Goal: Information Seeking & Learning: Learn about a topic

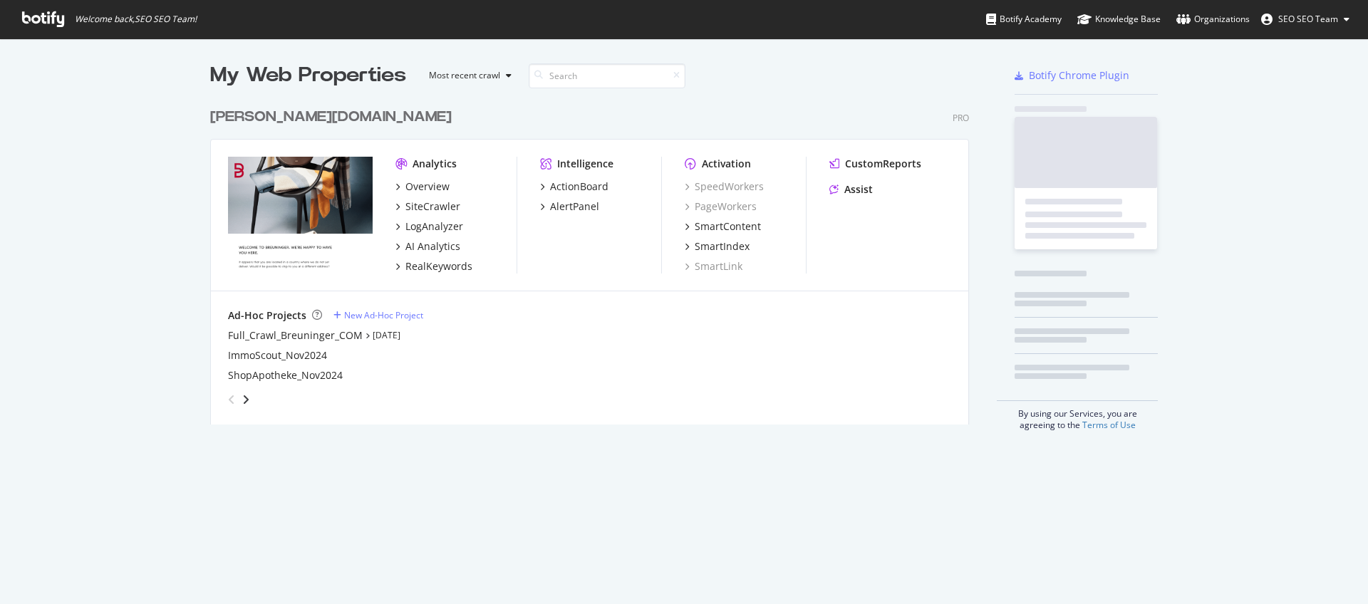
scroll to position [593, 1346]
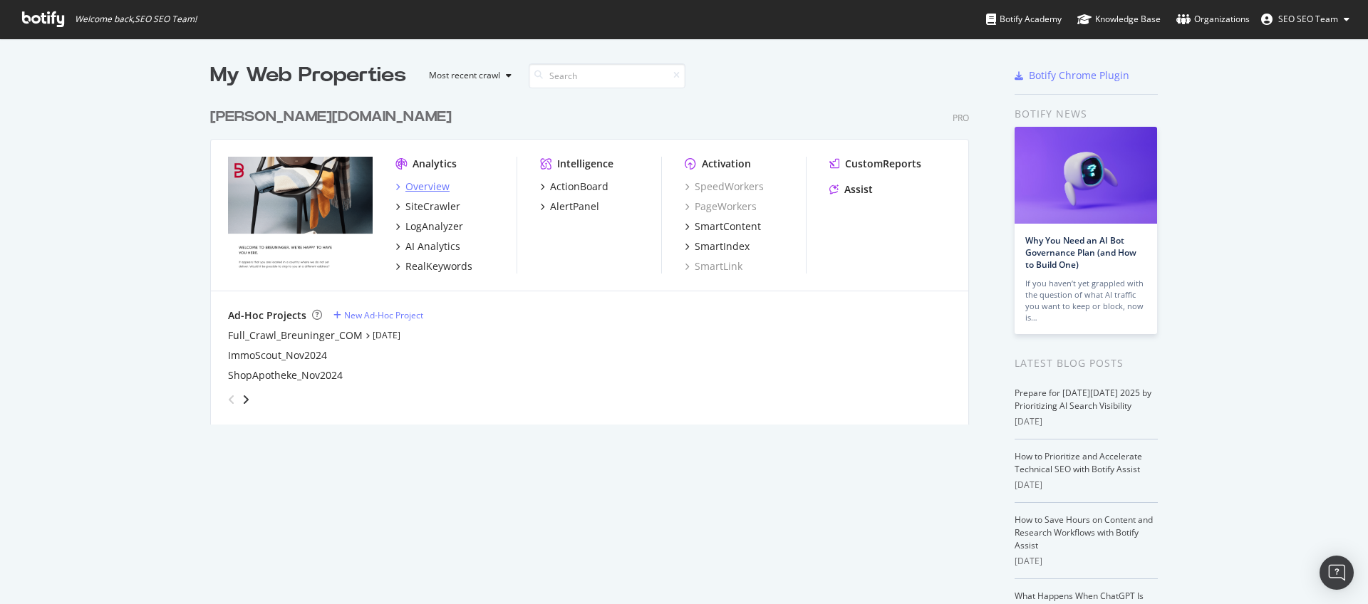
click at [428, 187] on div "Overview" at bounding box center [427, 186] width 44 height 14
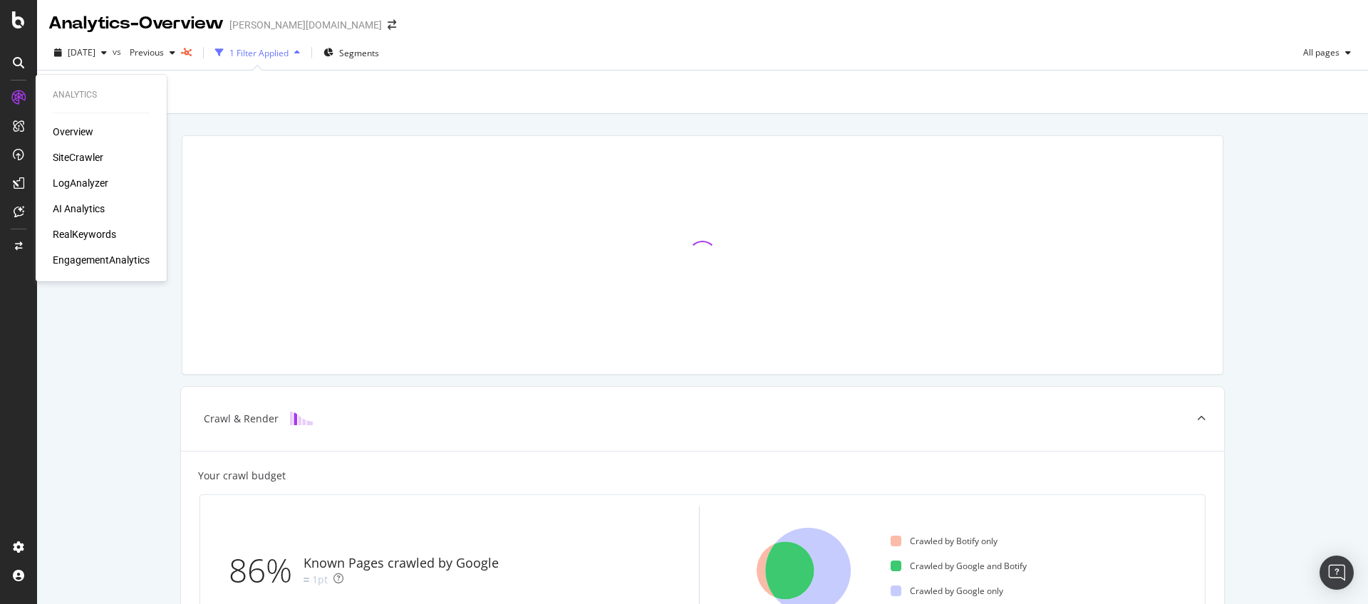
click at [59, 182] on div "LogAnalyzer" at bounding box center [81, 183] width 56 height 14
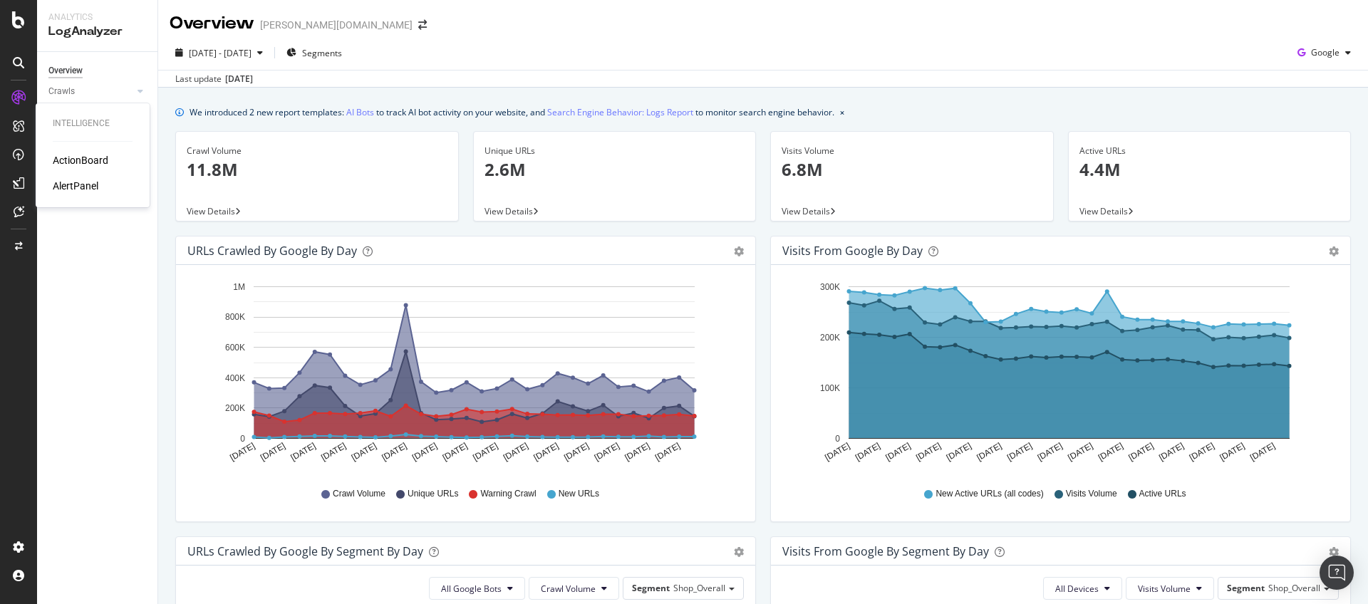
click at [63, 186] on div "AlertPanel" at bounding box center [76, 186] width 46 height 14
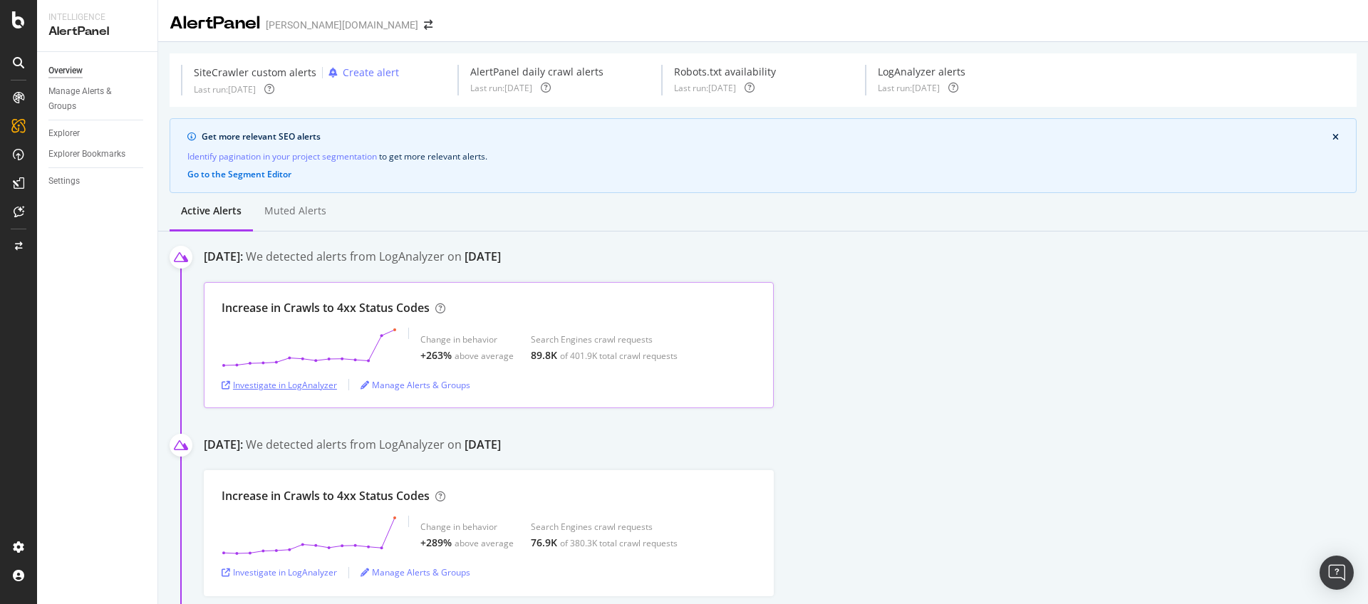
click at [286, 385] on div "Investigate in LogAnalyzer" at bounding box center [279, 385] width 115 height 12
click at [307, 385] on div "Investigate in LogAnalyzer" at bounding box center [279, 385] width 115 height 12
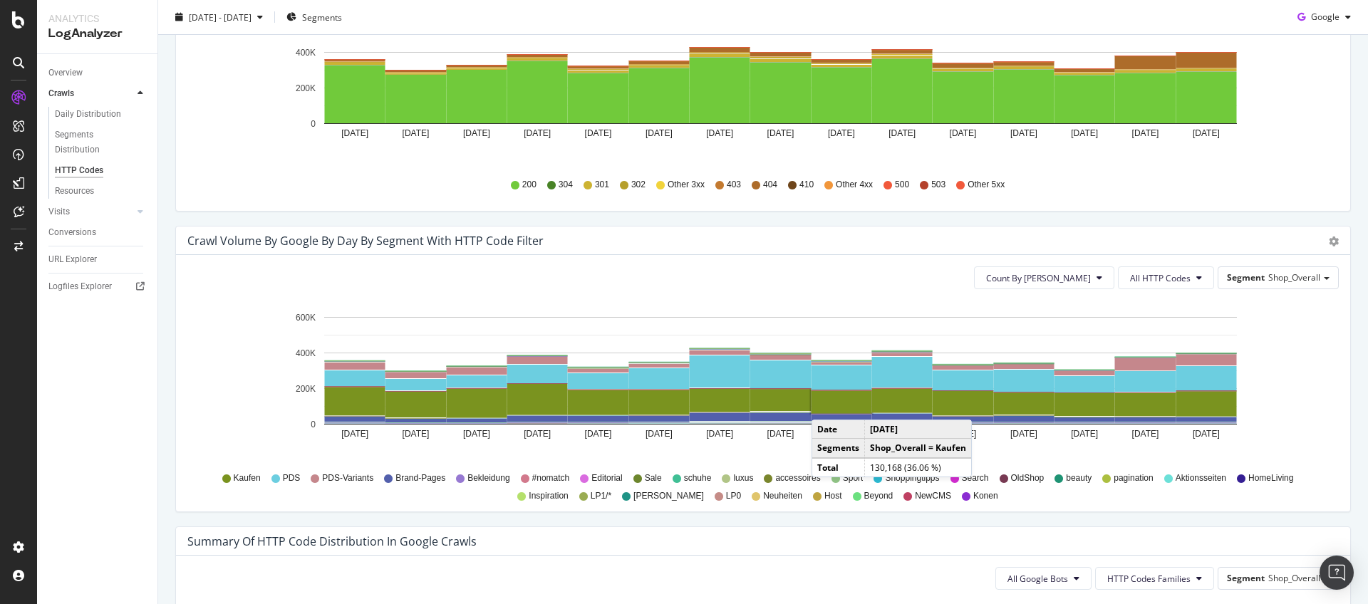
scroll to position [582, 0]
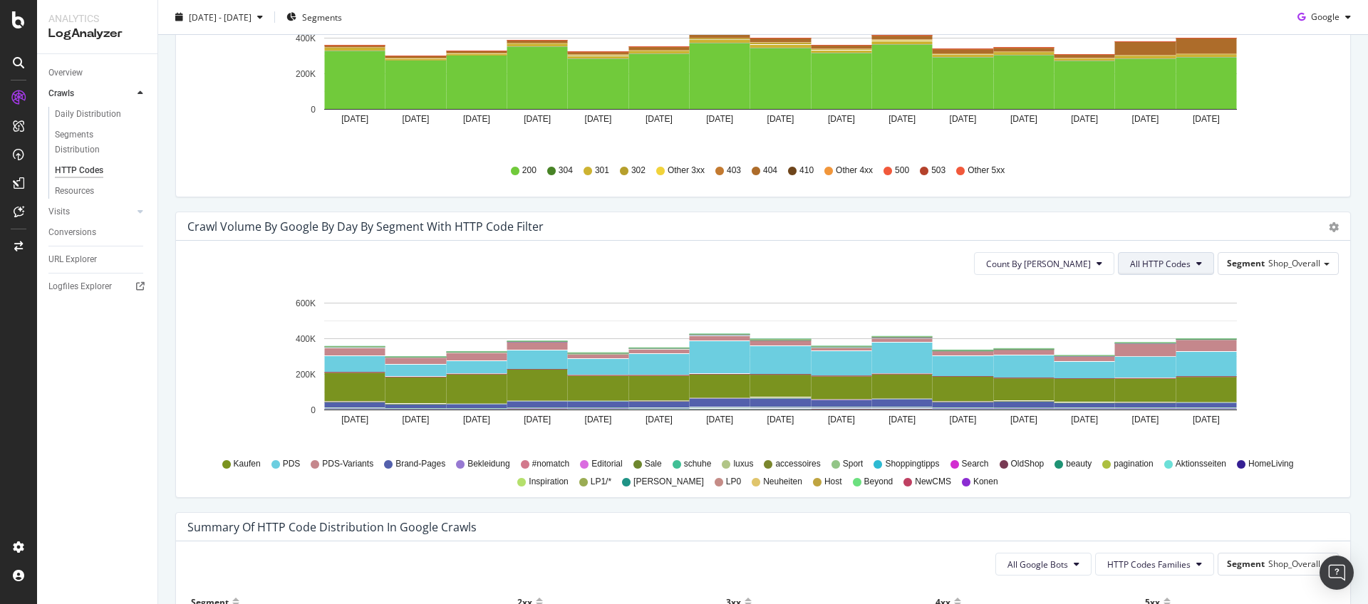
click at [1196, 266] on icon at bounding box center [1199, 263] width 6 height 9
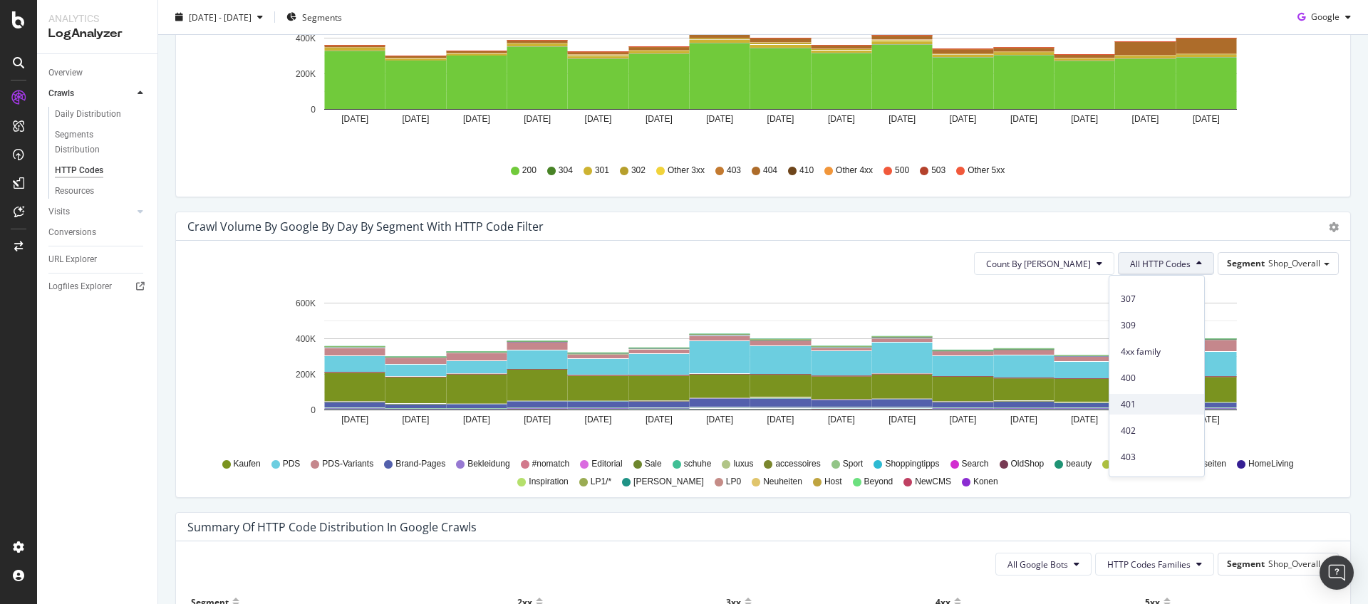
scroll to position [248, 0]
click at [1148, 465] on span "404" at bounding box center [1156, 465] width 72 height 13
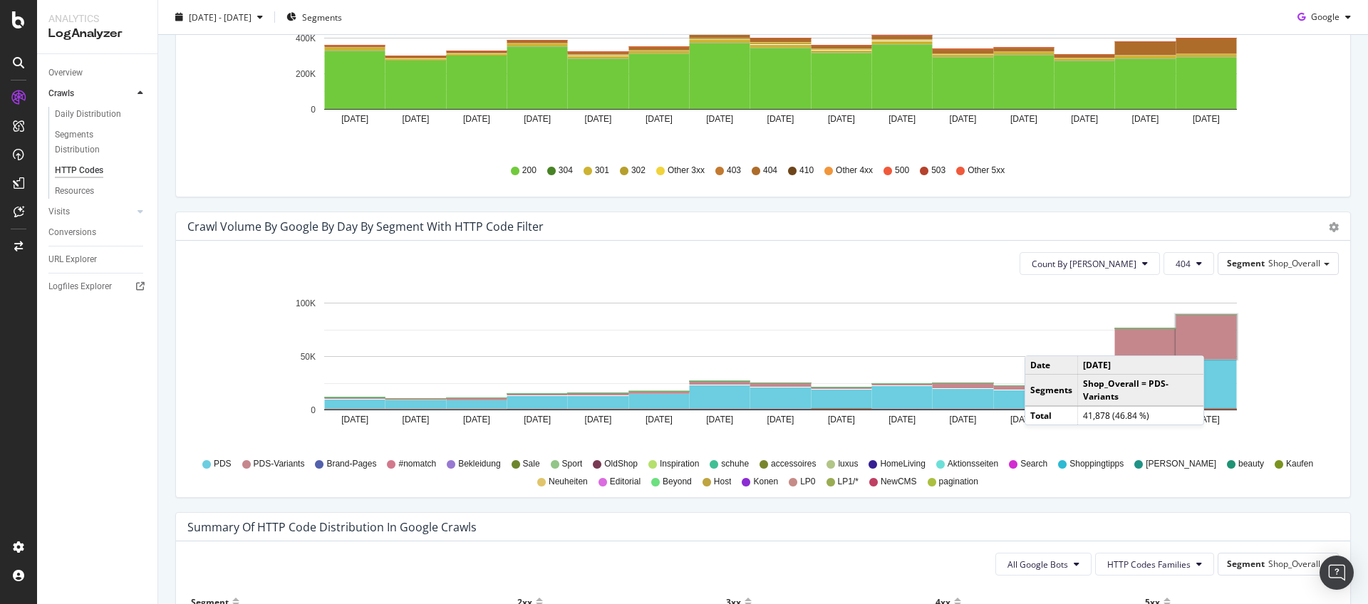
click at [1207, 341] on rect "A chart." at bounding box center [1206, 337] width 61 height 44
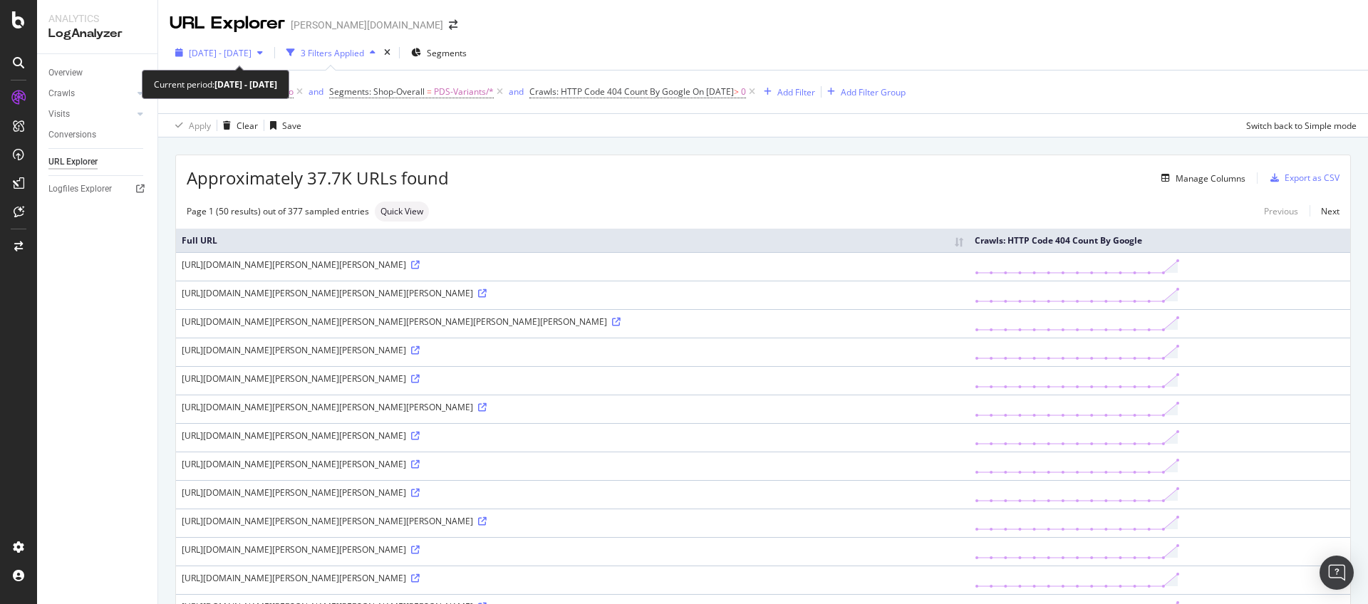
click at [251, 50] on span "2025 Sep. 28th - Oct. 12th" at bounding box center [220, 53] width 63 height 12
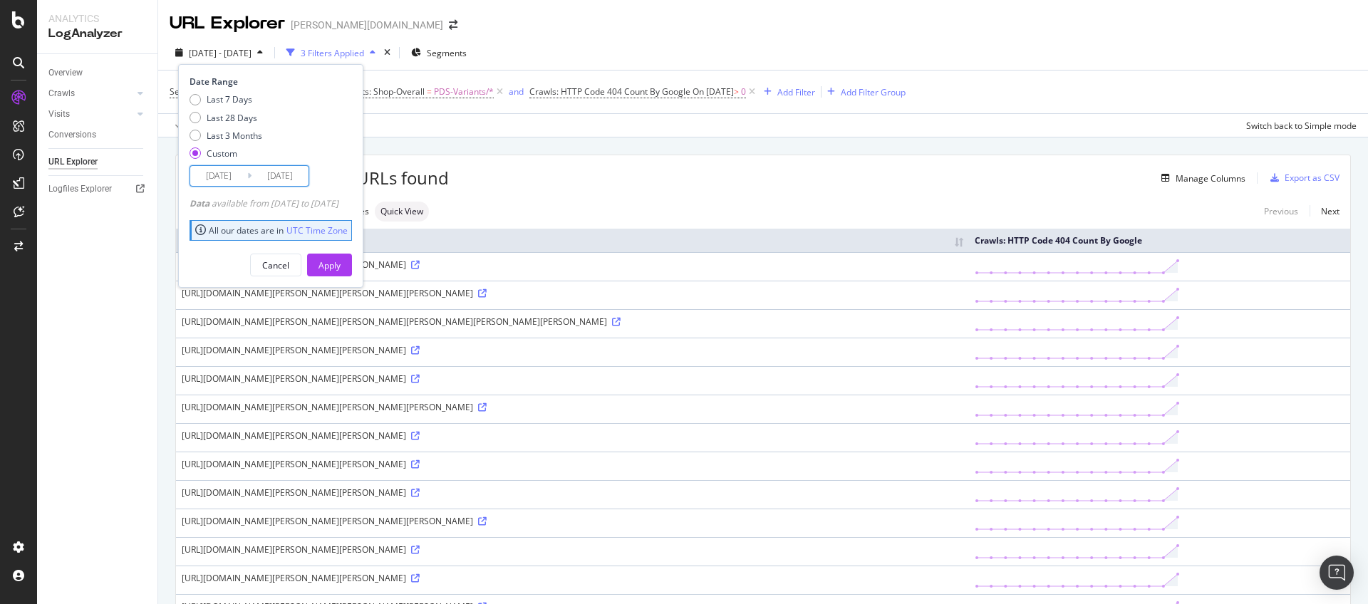
click at [234, 175] on input "2025/09/28" at bounding box center [218, 176] width 57 height 20
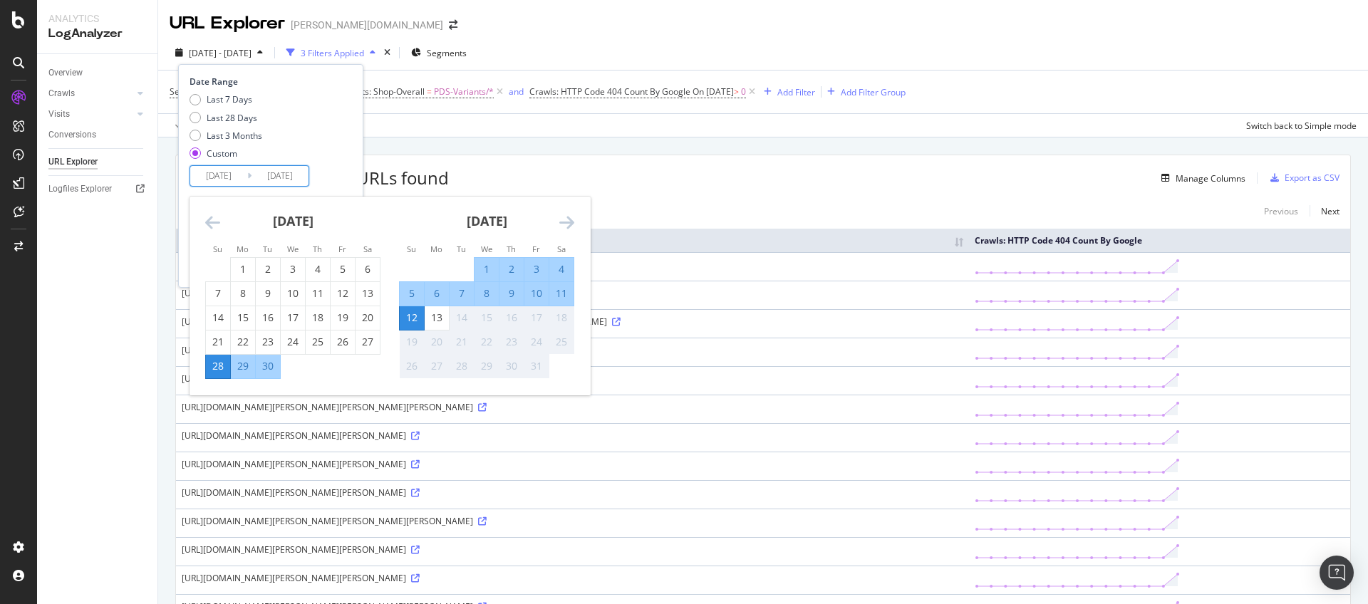
click at [411, 313] on div "12" at bounding box center [412, 318] width 24 height 14
type input "2025/10/12"
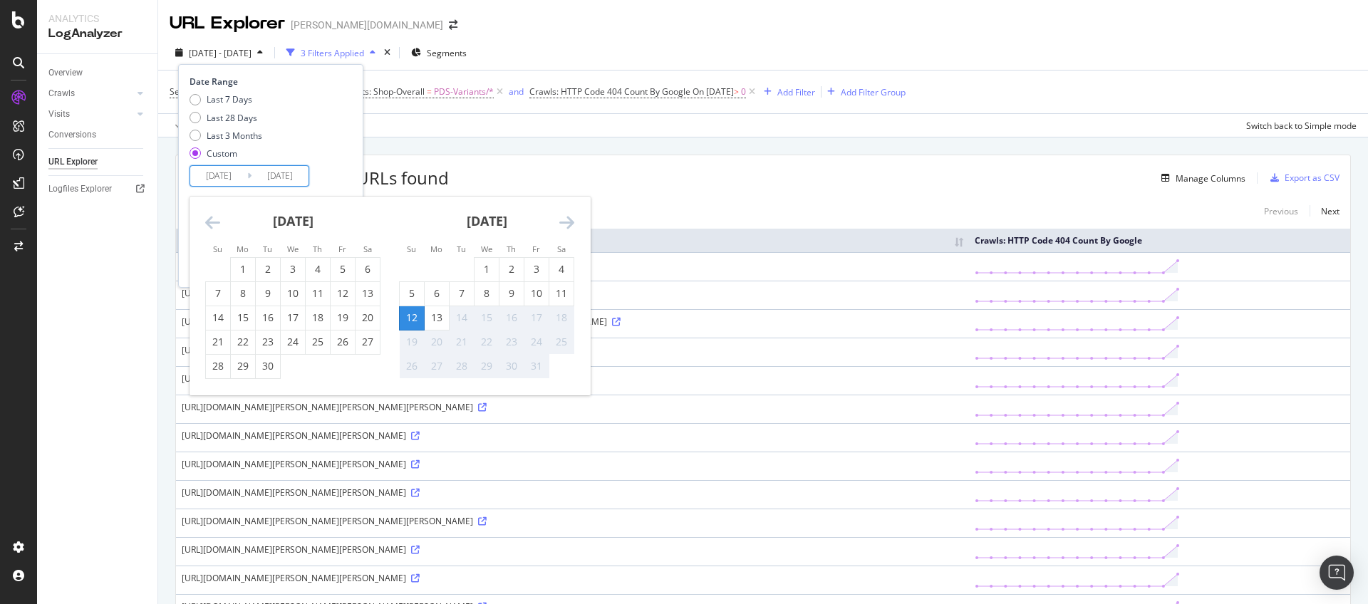
click at [411, 313] on div "12" at bounding box center [412, 318] width 24 height 14
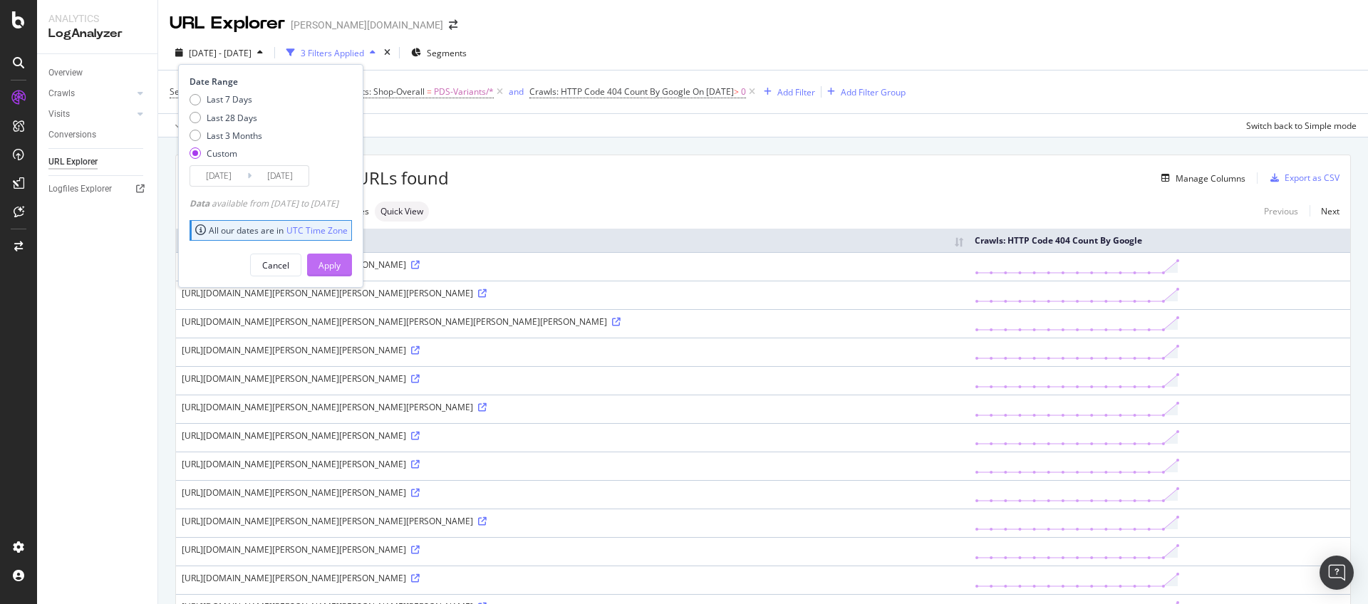
click at [340, 264] on div "Apply" at bounding box center [329, 265] width 22 height 12
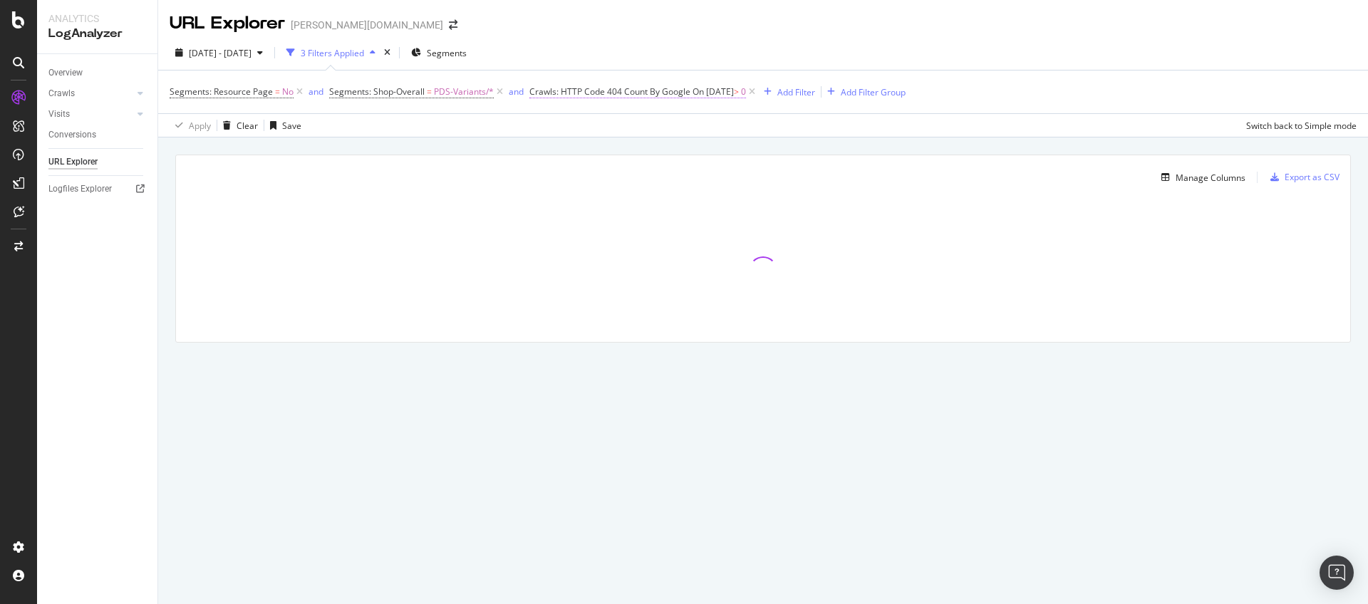
click at [601, 91] on span "Crawls: HTTP Code 404 Count By Google" at bounding box center [609, 91] width 161 height 12
click at [790, 152] on div "Manage Columns Export as CSV Full URL Crawls: HTTP Code 404 Count By Google" at bounding box center [762, 264] width 1209 height 255
click at [730, 91] on span "On 2025-10-26" at bounding box center [712, 91] width 41 height 12
click at [601, 159] on input "2025-10-26" at bounding box center [658, 147] width 115 height 23
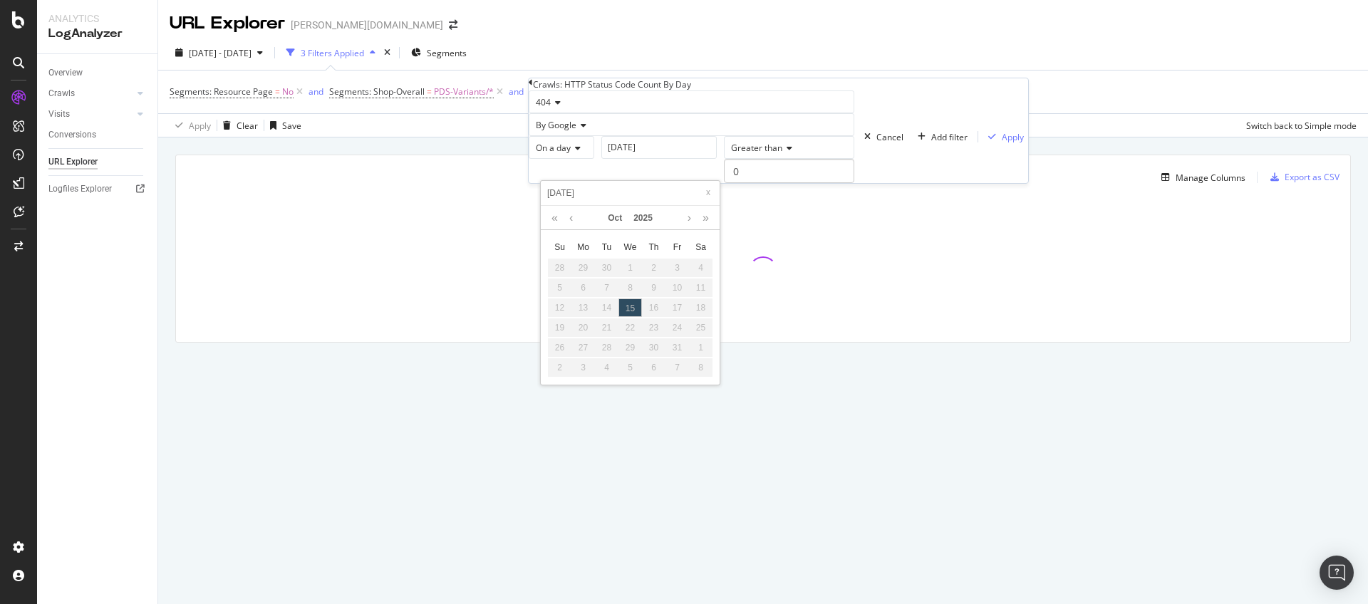
click at [594, 159] on div "On a day" at bounding box center [562, 147] width 66 height 23
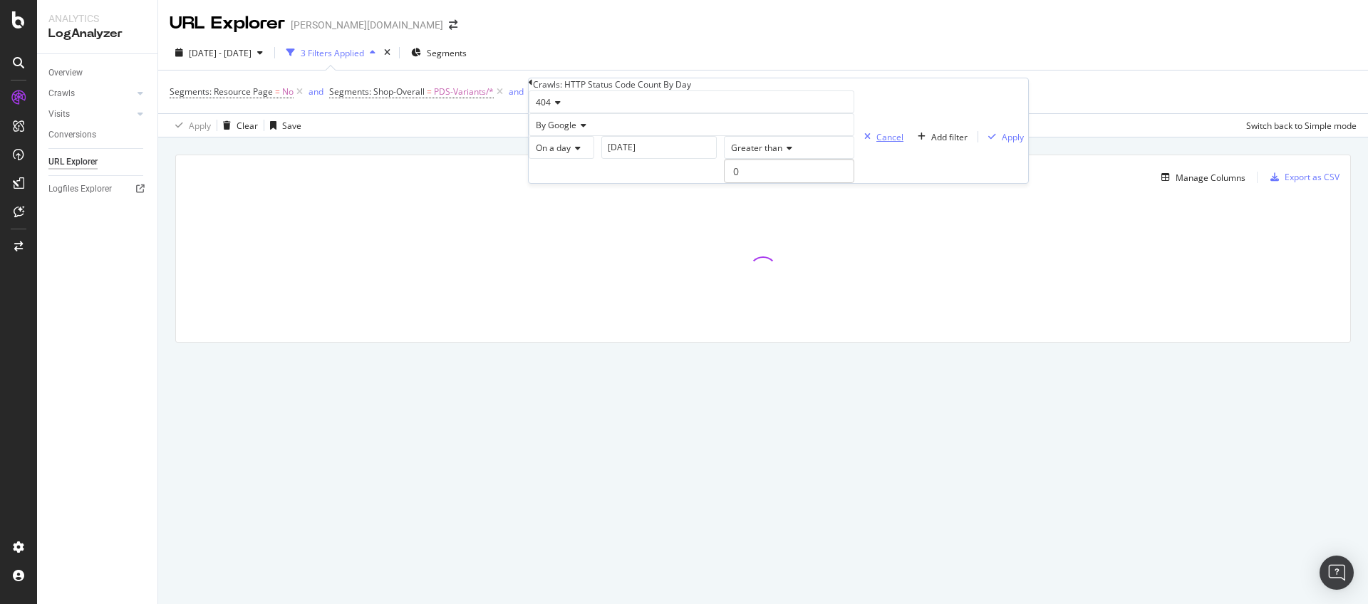
click at [858, 141] on div "button" at bounding box center [867, 136] width 18 height 9
click at [758, 89] on icon at bounding box center [752, 92] width 12 height 14
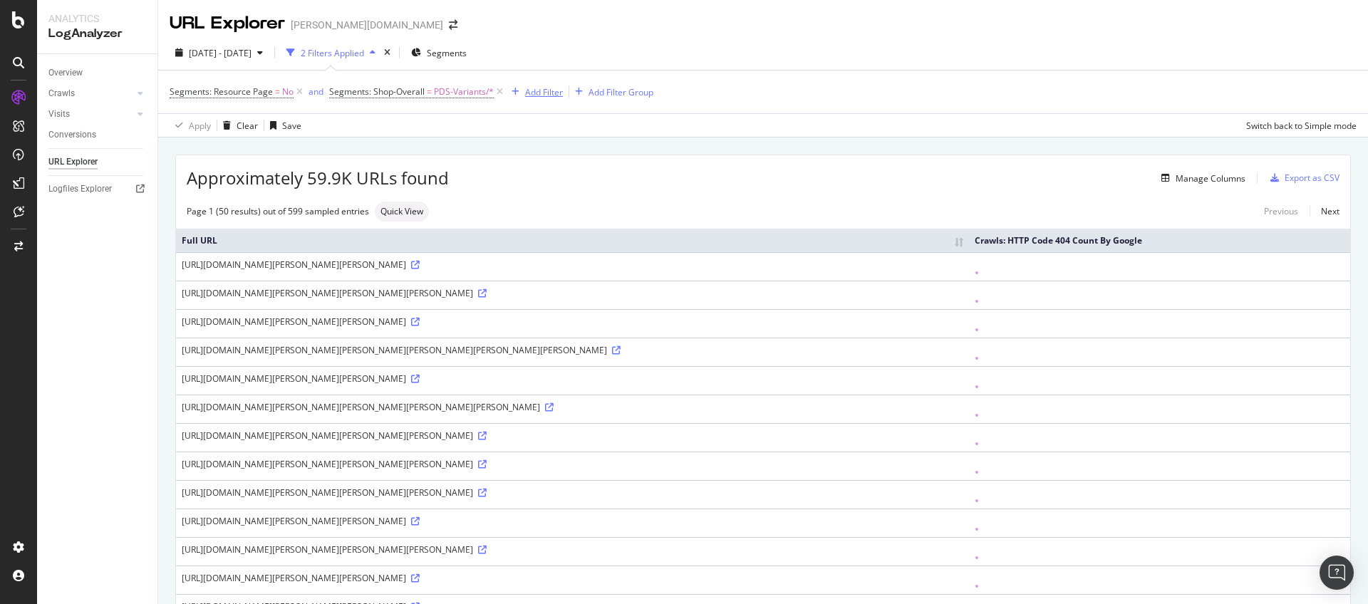
click at [534, 95] on div "Add Filter" at bounding box center [544, 92] width 38 height 12
click at [674, 157] on span "URLs (Logs)" at bounding box center [698, 151] width 48 height 12
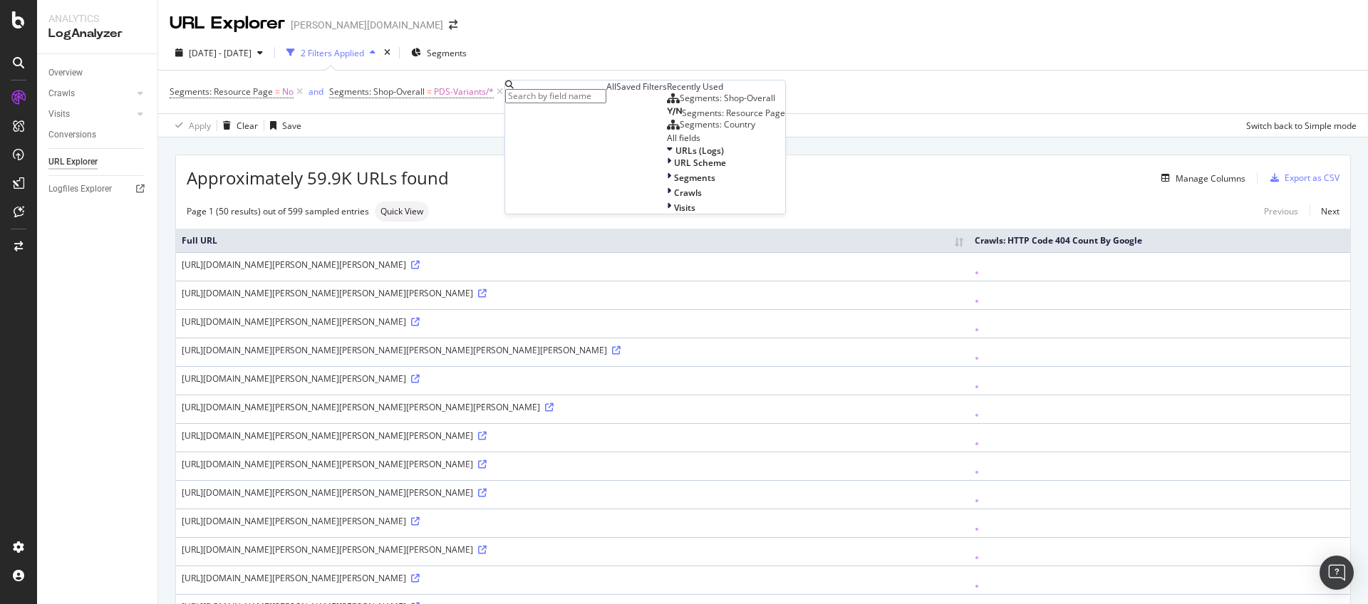
click at [606, 93] on input "text" at bounding box center [555, 96] width 101 height 14
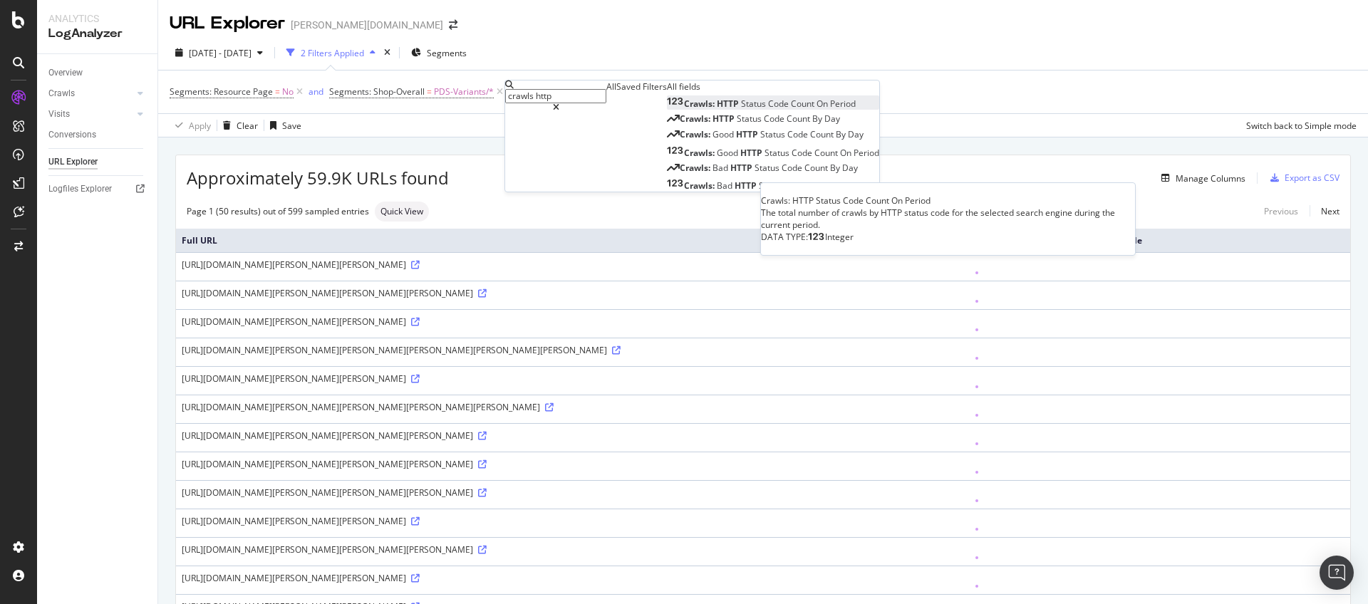
type input "crawls http"
click at [741, 110] on span "Status" at bounding box center [754, 104] width 27 height 12
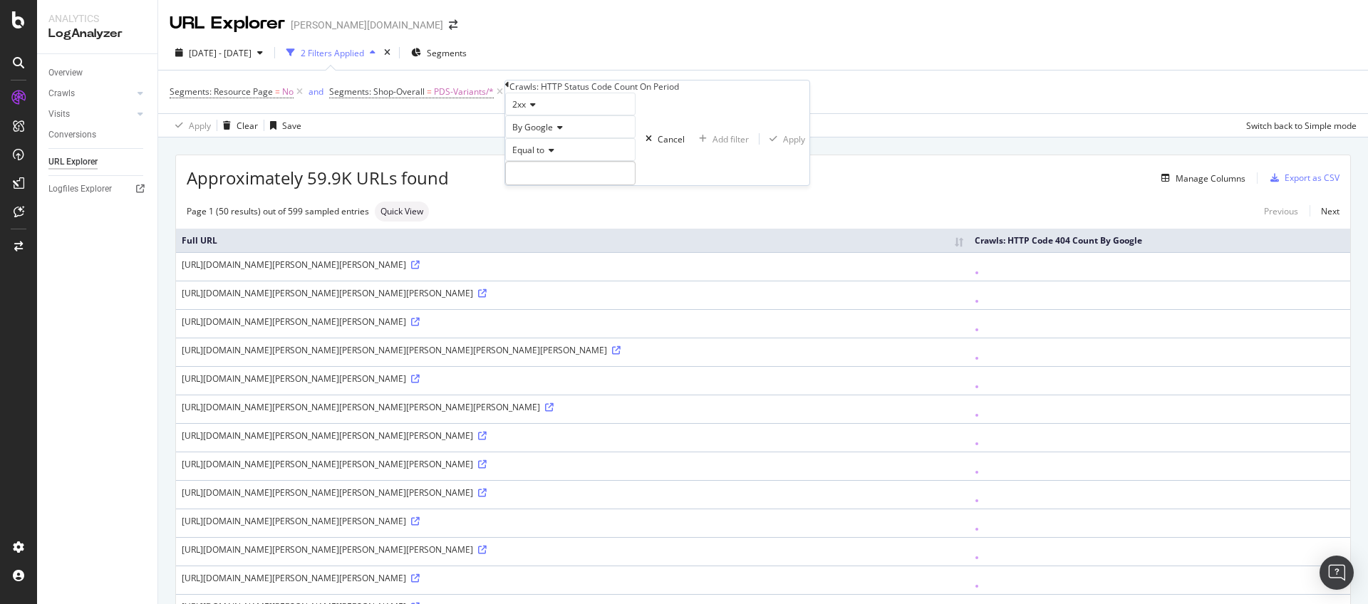
click at [516, 93] on div "Crawls: HTTP Status Code Count On Period" at bounding box center [657, 86] width 304 height 12
click at [509, 89] on icon at bounding box center [507, 84] width 4 height 9
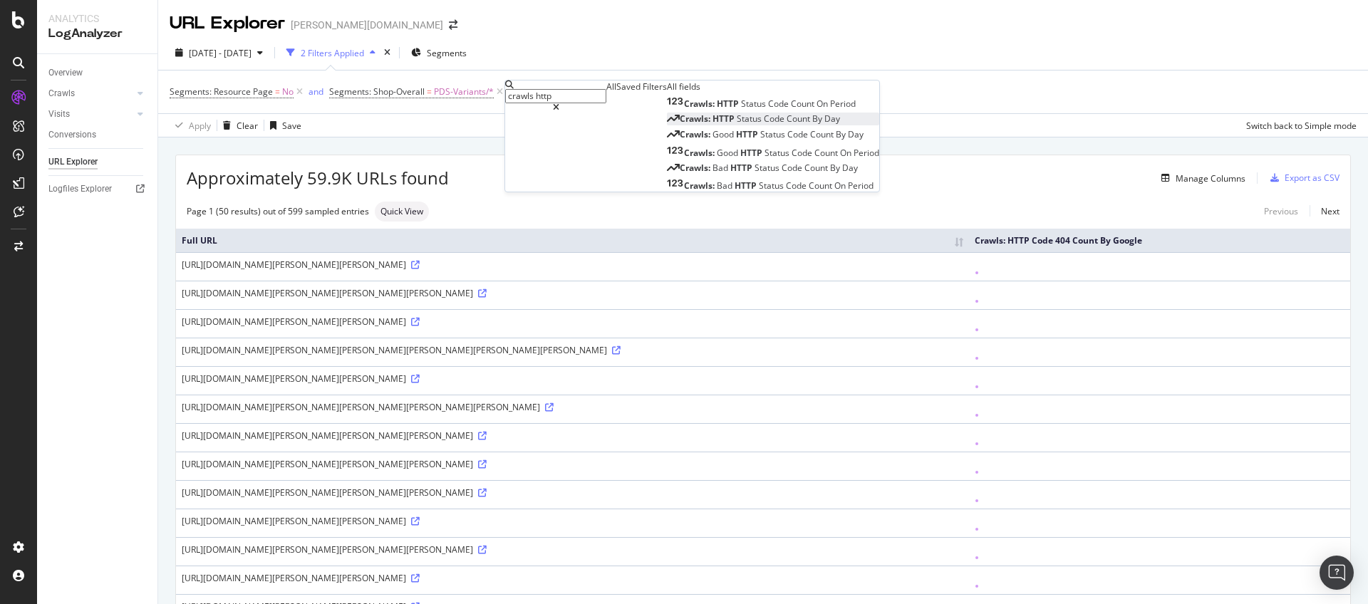
click at [737, 125] on span "Status" at bounding box center [750, 119] width 27 height 12
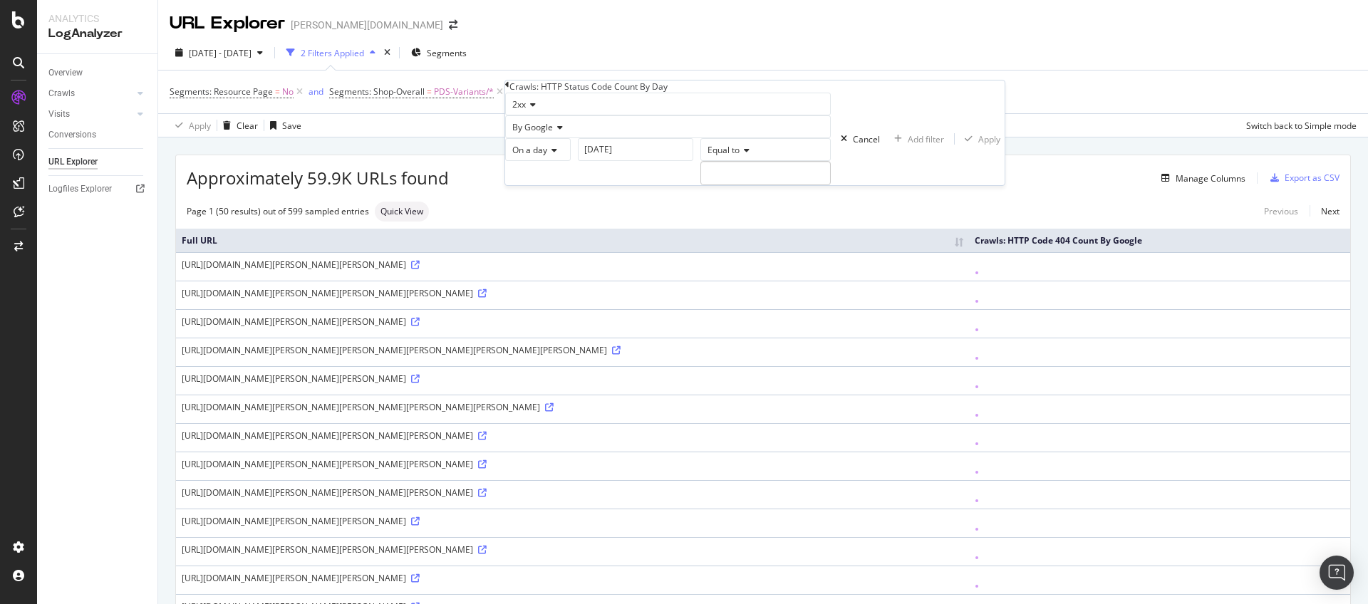
click at [536, 109] on icon at bounding box center [531, 104] width 10 height 9
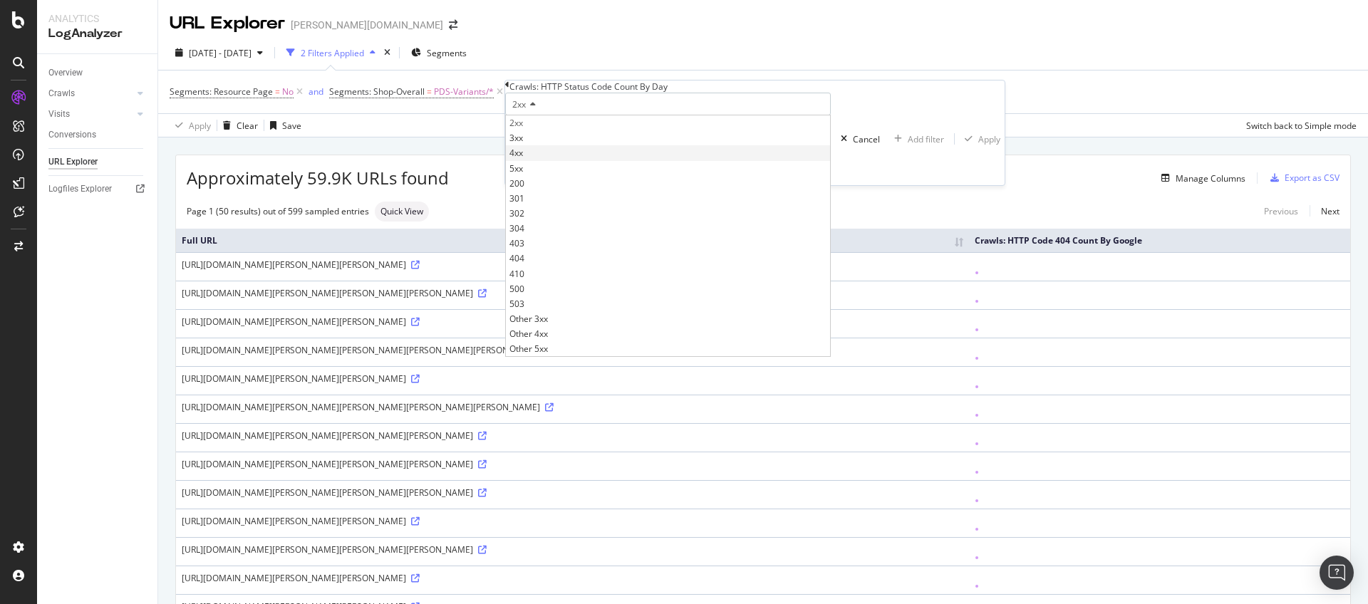
click at [546, 160] on div "4xx" at bounding box center [668, 152] width 324 height 15
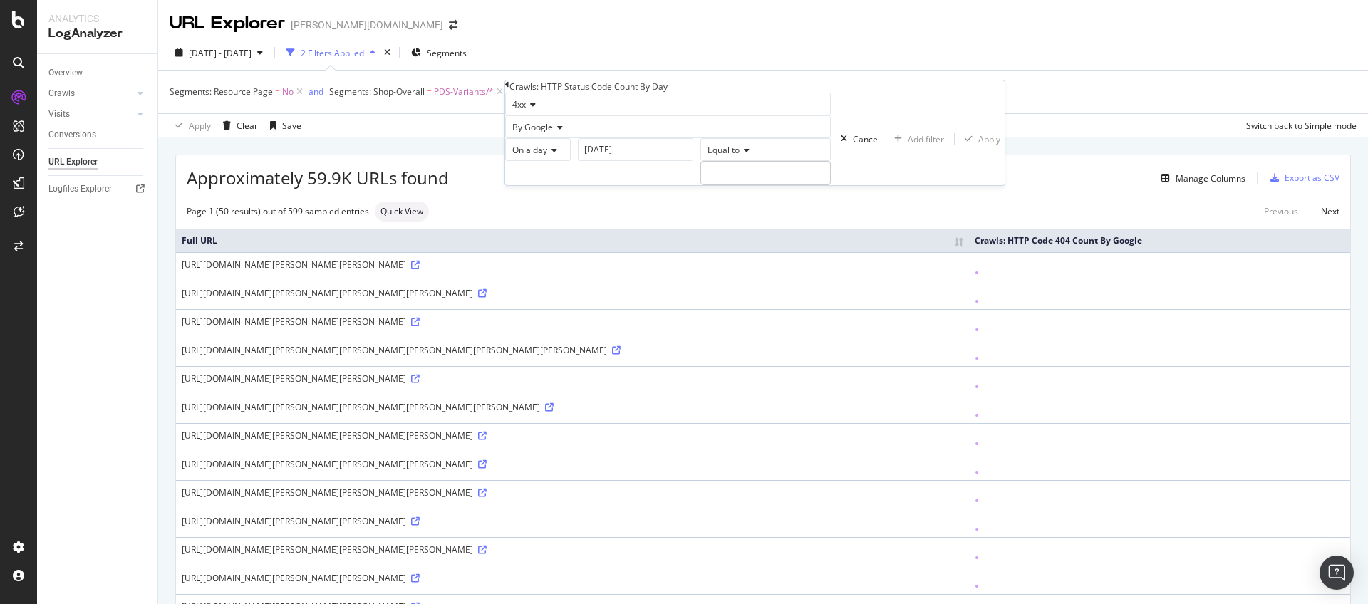
click at [533, 109] on icon at bounding box center [531, 104] width 10 height 9
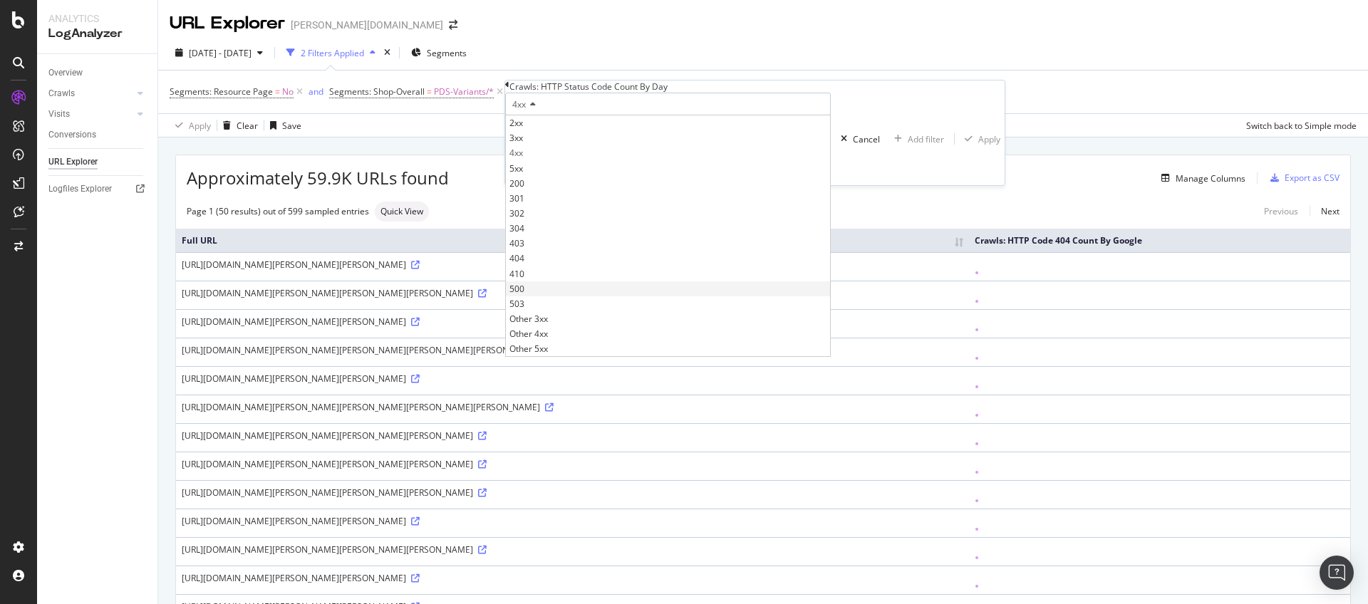
scroll to position [30, 0]
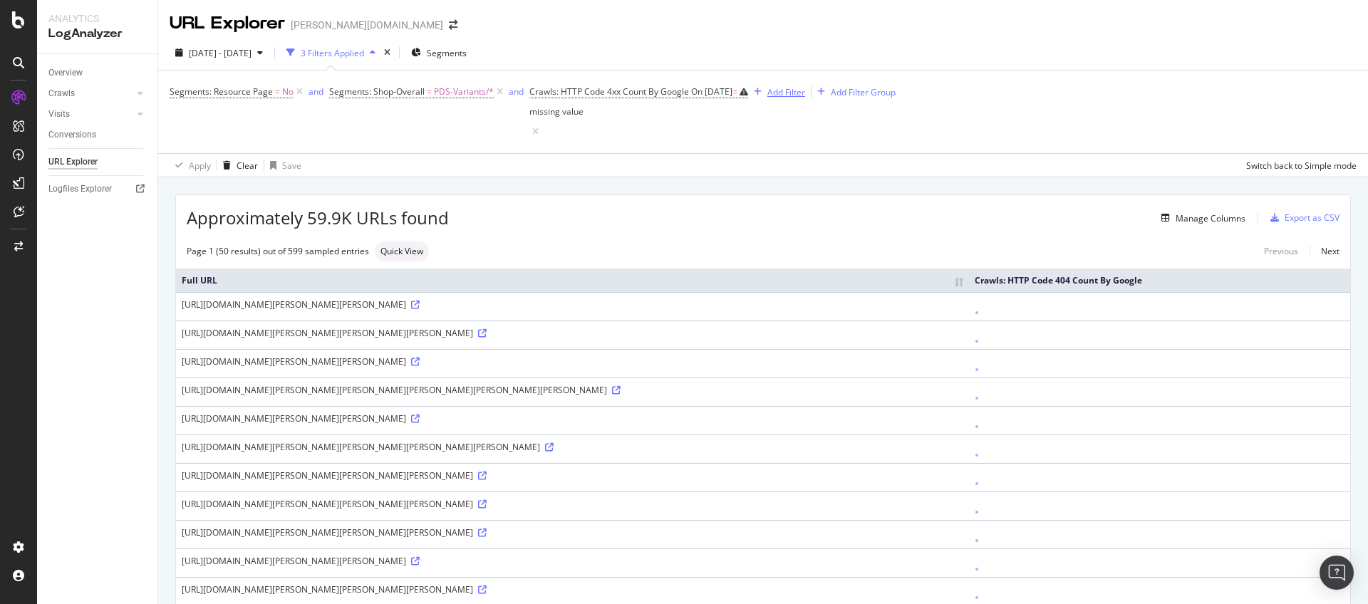
click at [868, 95] on div "Segments: Resource Page = No and Segments: Shop-Overall = PDS-Variants/* and Cr…" at bounding box center [763, 112] width 1187 height 83
click at [748, 97] on span "Crawls: HTTP Code 4xx Count By Google On 2025-10-12 = missing value" at bounding box center [638, 103] width 219 height 36
click at [559, 107] on icon at bounding box center [554, 102] width 10 height 9
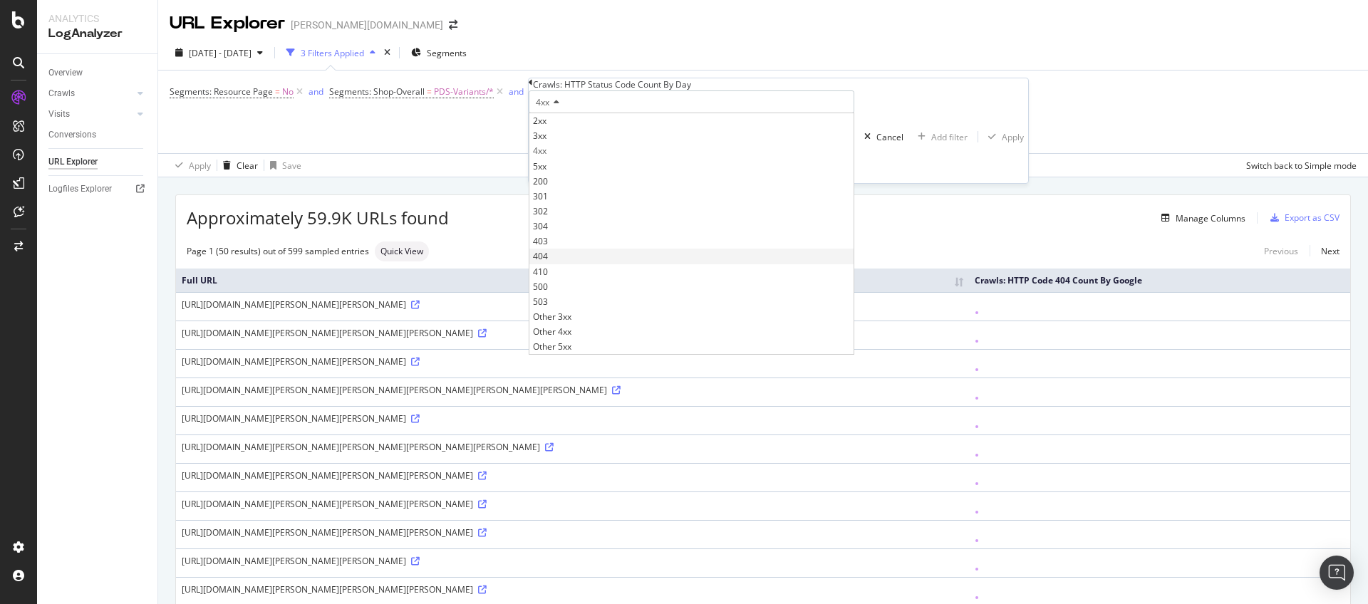
click at [588, 264] on div "404" at bounding box center [691, 256] width 324 height 15
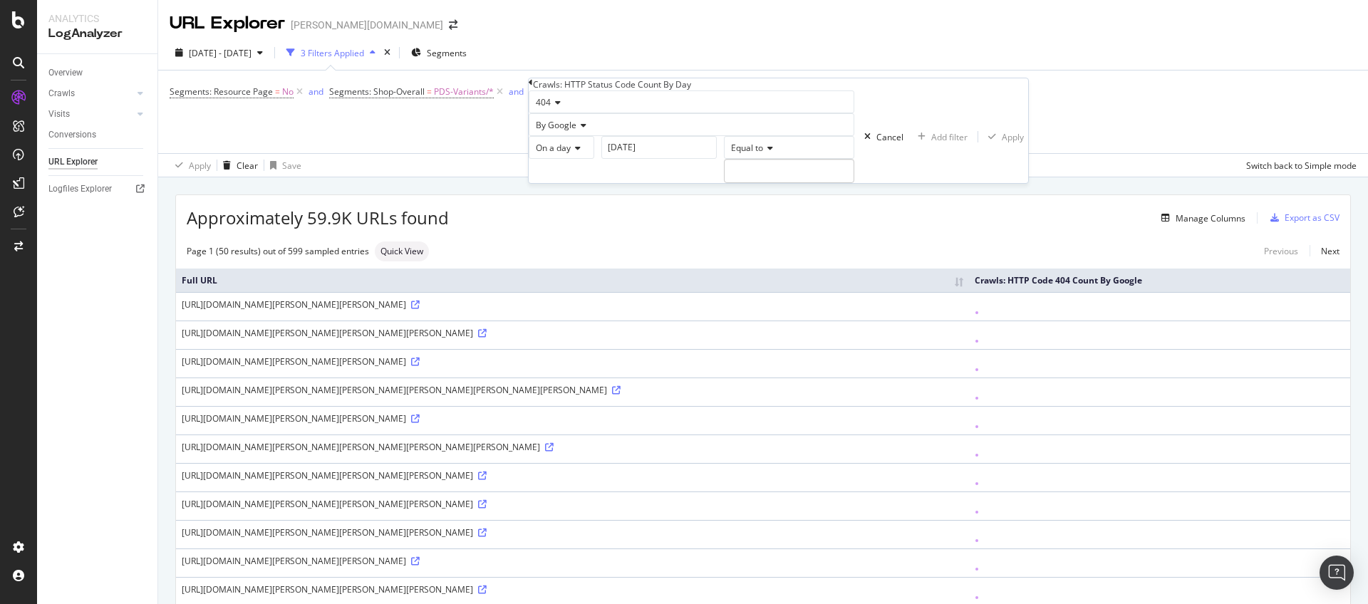
click at [763, 152] on icon at bounding box center [768, 148] width 10 height 9
drag, startPoint x: 573, startPoint y: 318, endPoint x: 594, endPoint y: 271, distance: 51.3
click at [728, 233] on span "Greater than" at bounding box center [753, 227] width 51 height 12
click at [724, 183] on input "number" at bounding box center [789, 171] width 130 height 24
type input "0"
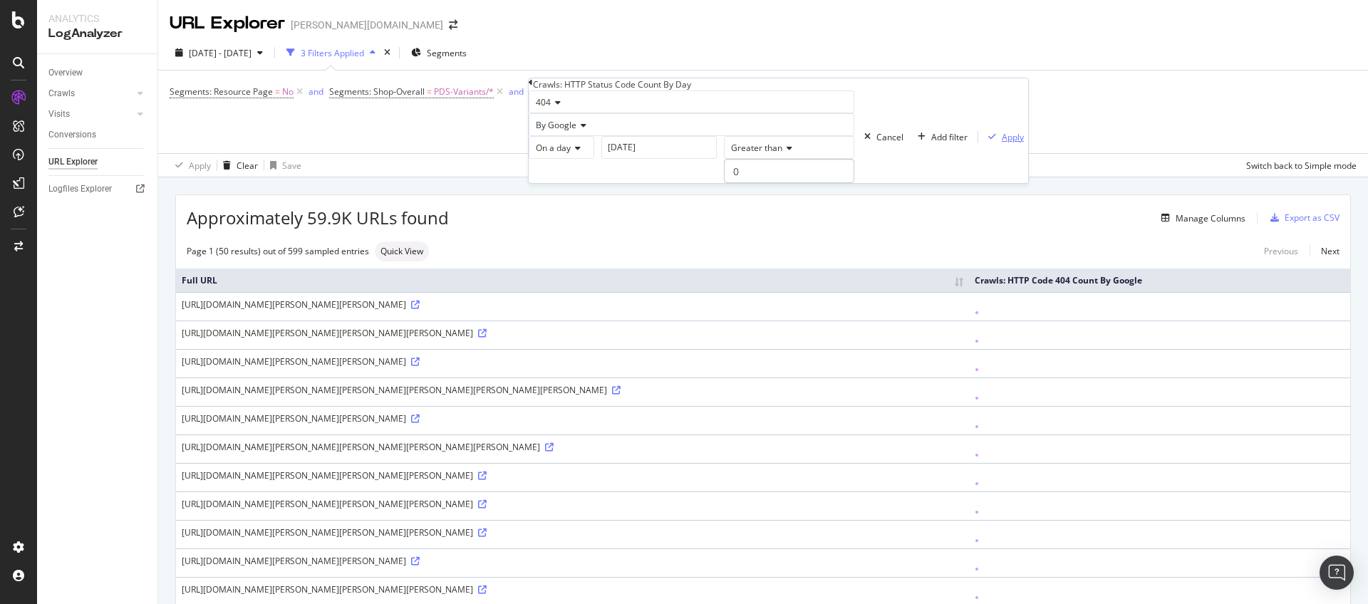
click at [1001, 143] on div "Apply" at bounding box center [1012, 137] width 22 height 12
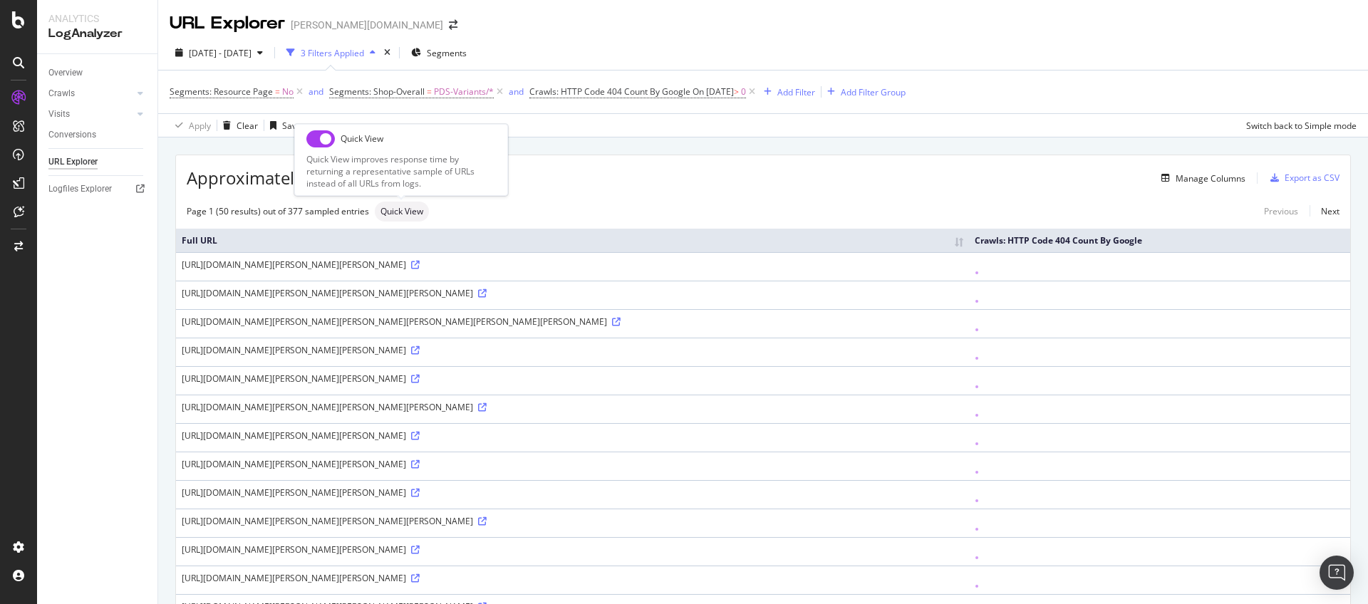
click at [414, 216] on span "Quick View" at bounding box center [401, 211] width 43 height 9
click at [316, 138] on input "checkbox" at bounding box center [320, 138] width 28 height 17
checkbox input "true"
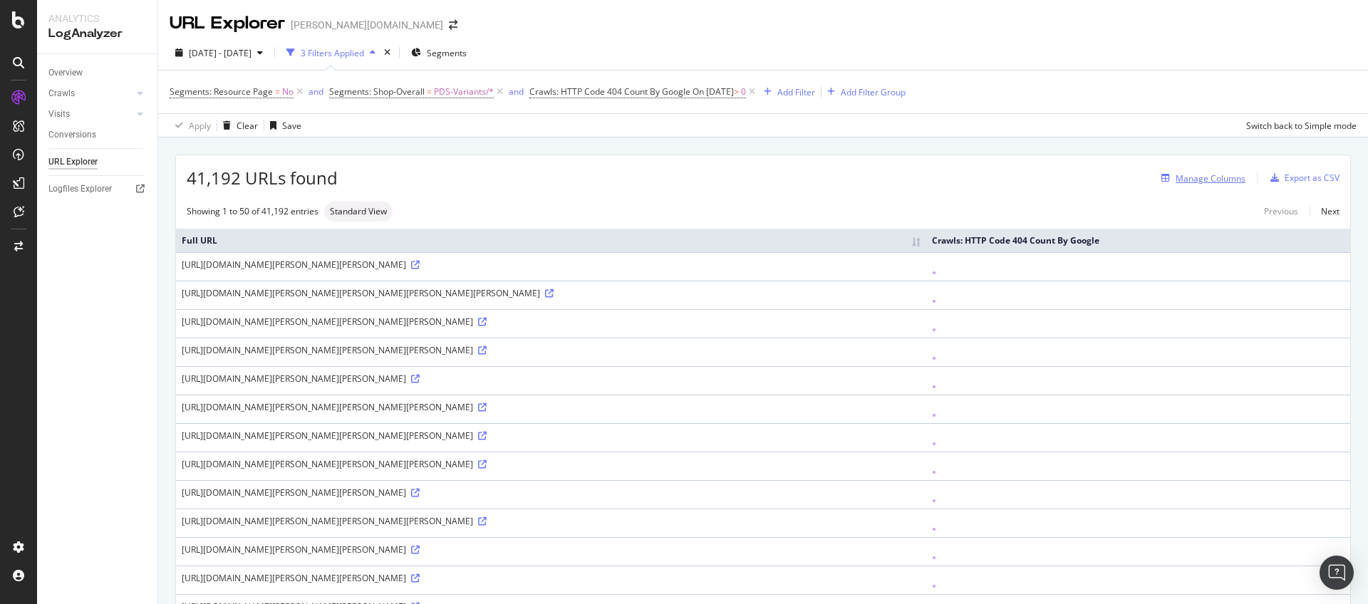
click at [1228, 182] on div "Manage Columns" at bounding box center [1210, 178] width 70 height 12
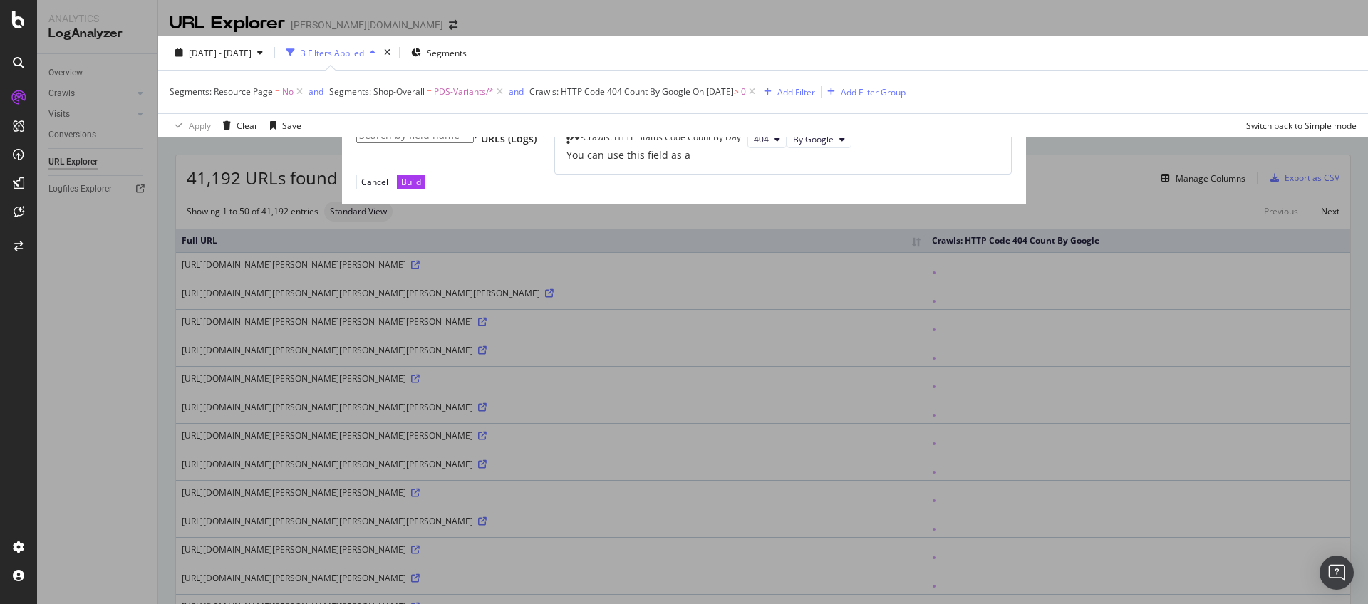
click at [474, 128] on input "modal" at bounding box center [415, 136] width 118 height 16
click at [474, 146] on div "URLs (Logs)" at bounding box center [505, 139] width 63 height 14
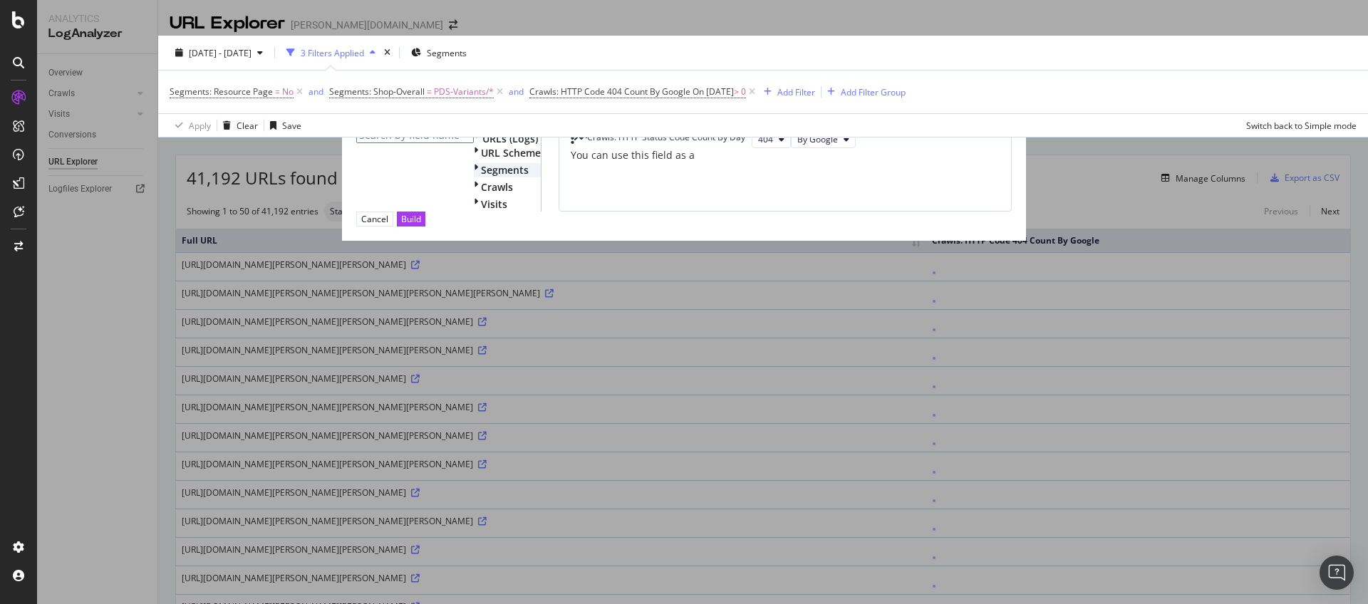
click at [481, 177] on span "Segments" at bounding box center [505, 170] width 48 height 14
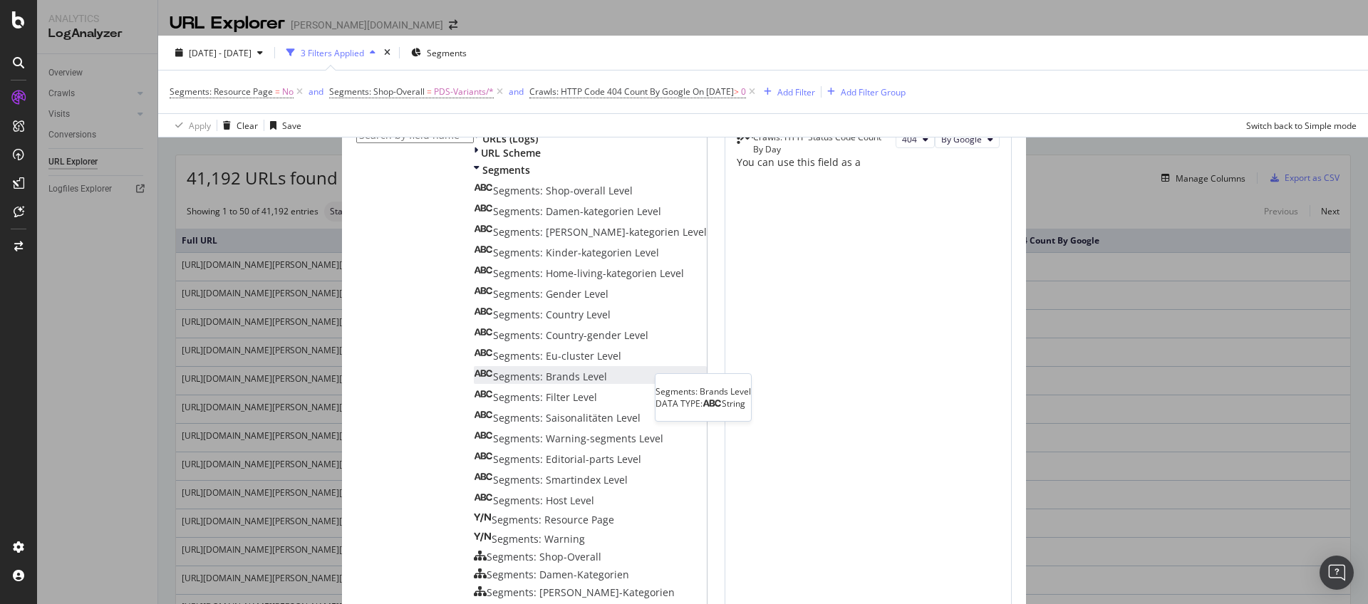
click at [509, 383] on span "Segments: Brands Level" at bounding box center [550, 377] width 114 height 14
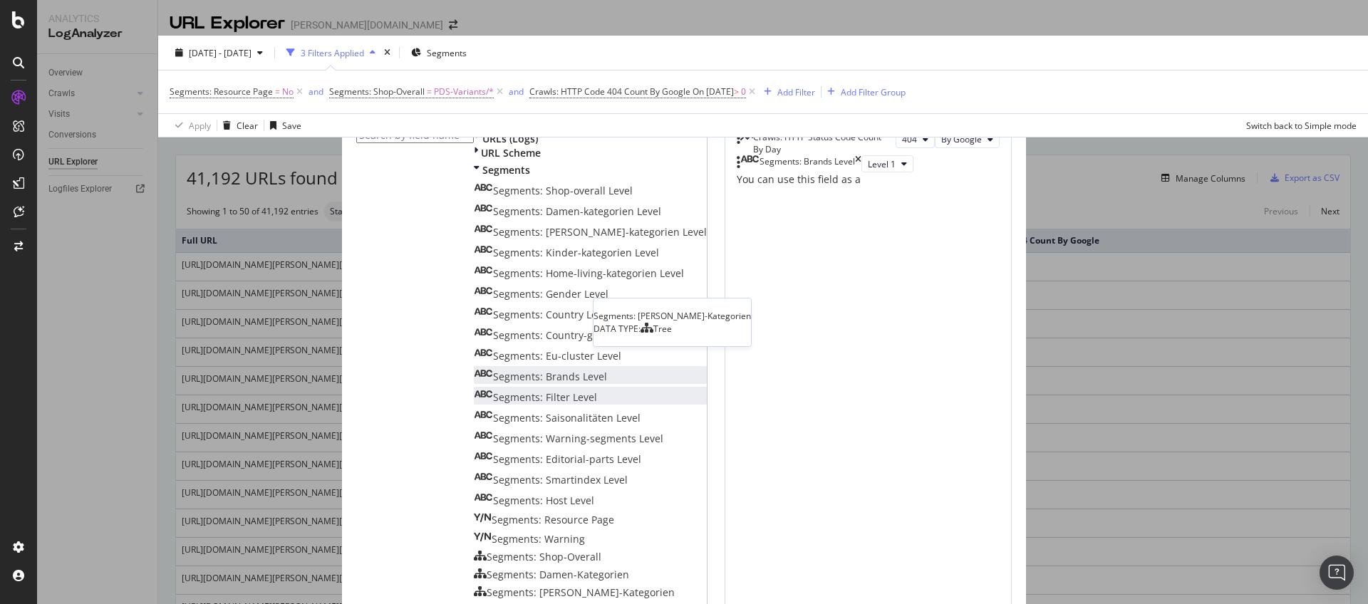
scroll to position [269, 0]
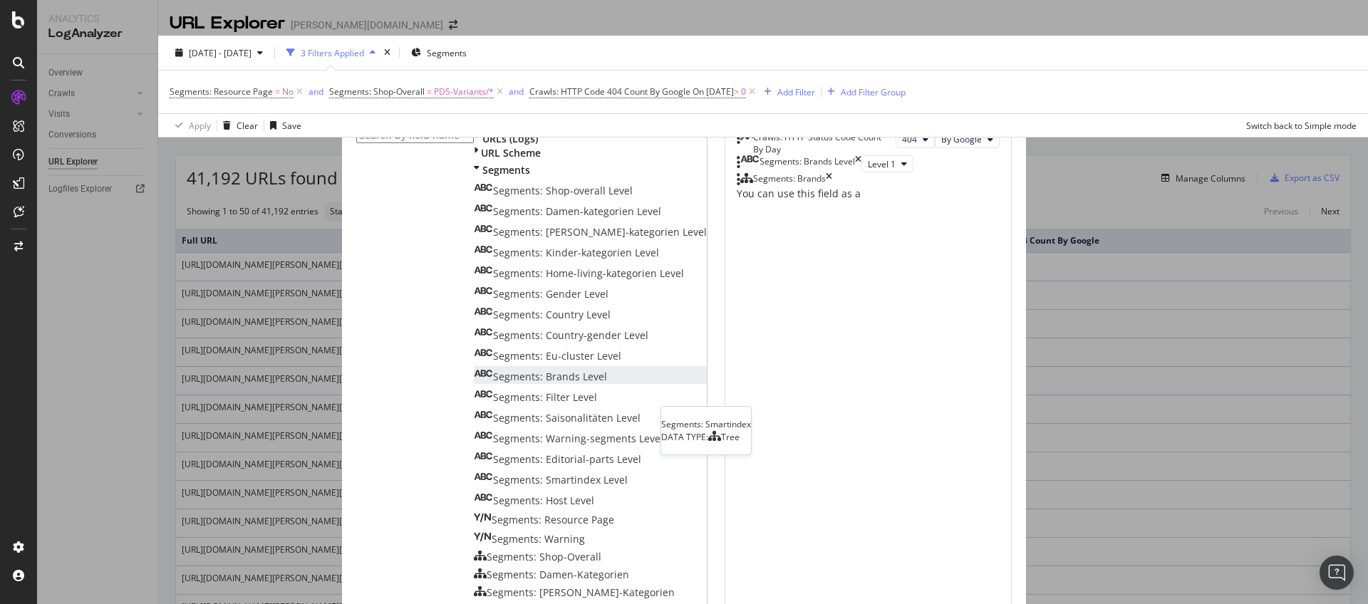
scroll to position [0, 0]
click at [481, 160] on span "URL Scheme" at bounding box center [511, 153] width 60 height 14
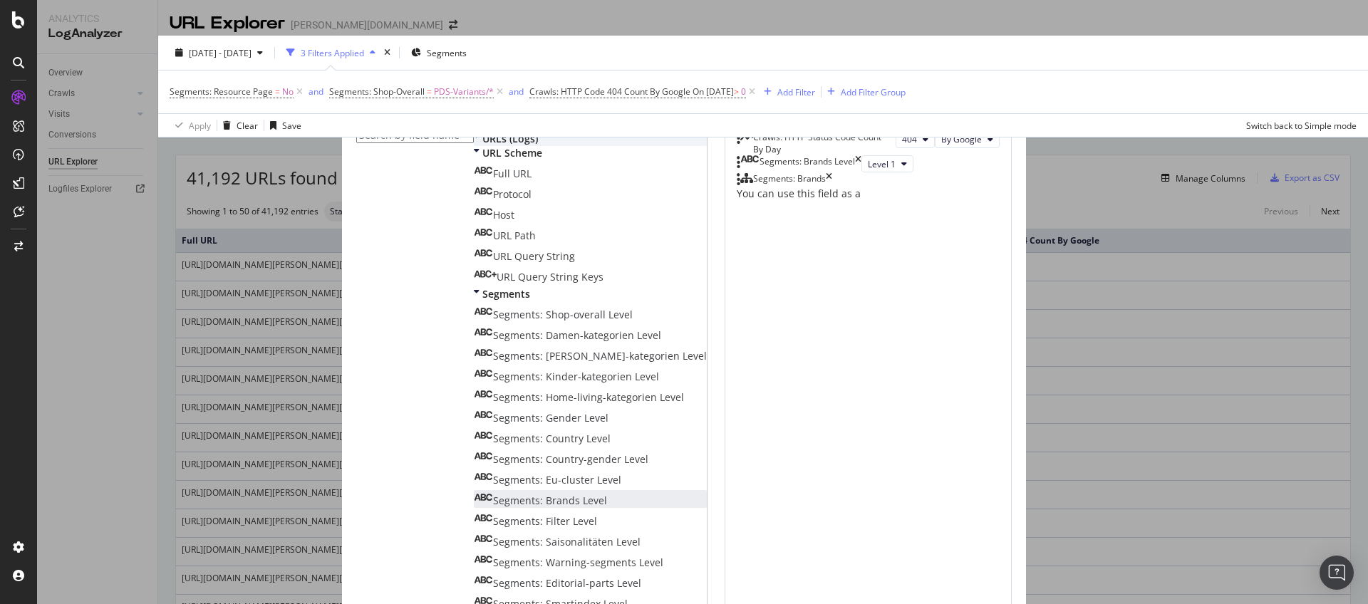
click at [474, 146] on div "modal" at bounding box center [478, 139] width 9 height 14
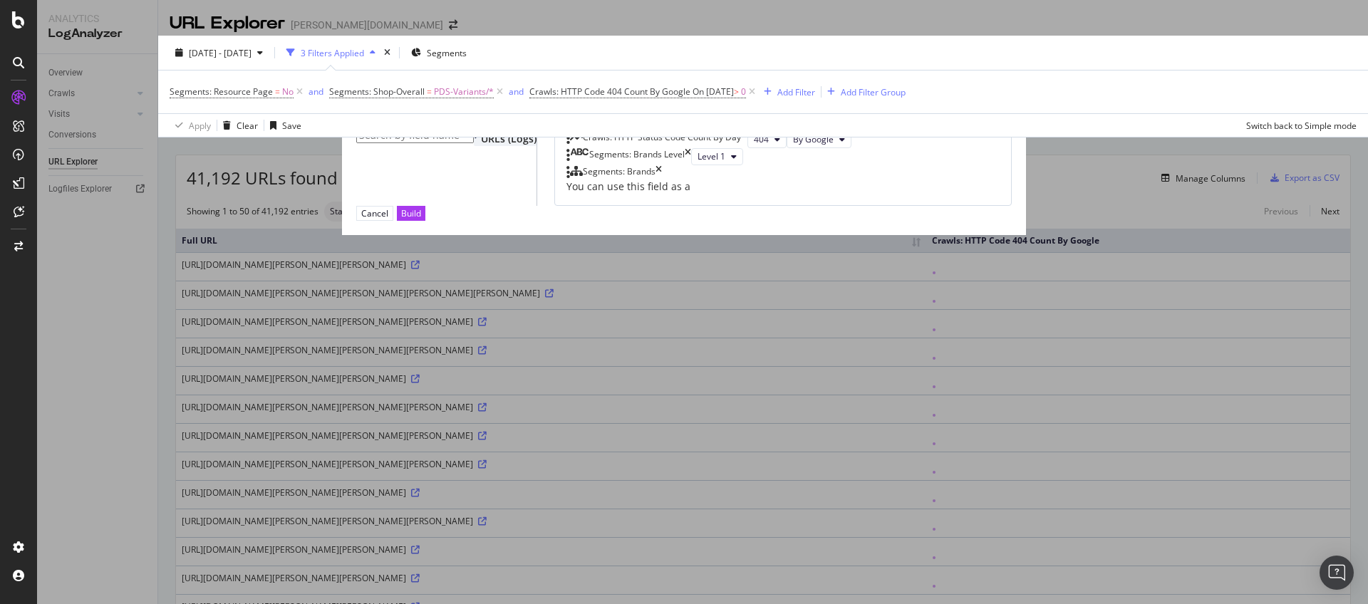
click at [474, 146] on div "modal" at bounding box center [477, 139] width 7 height 14
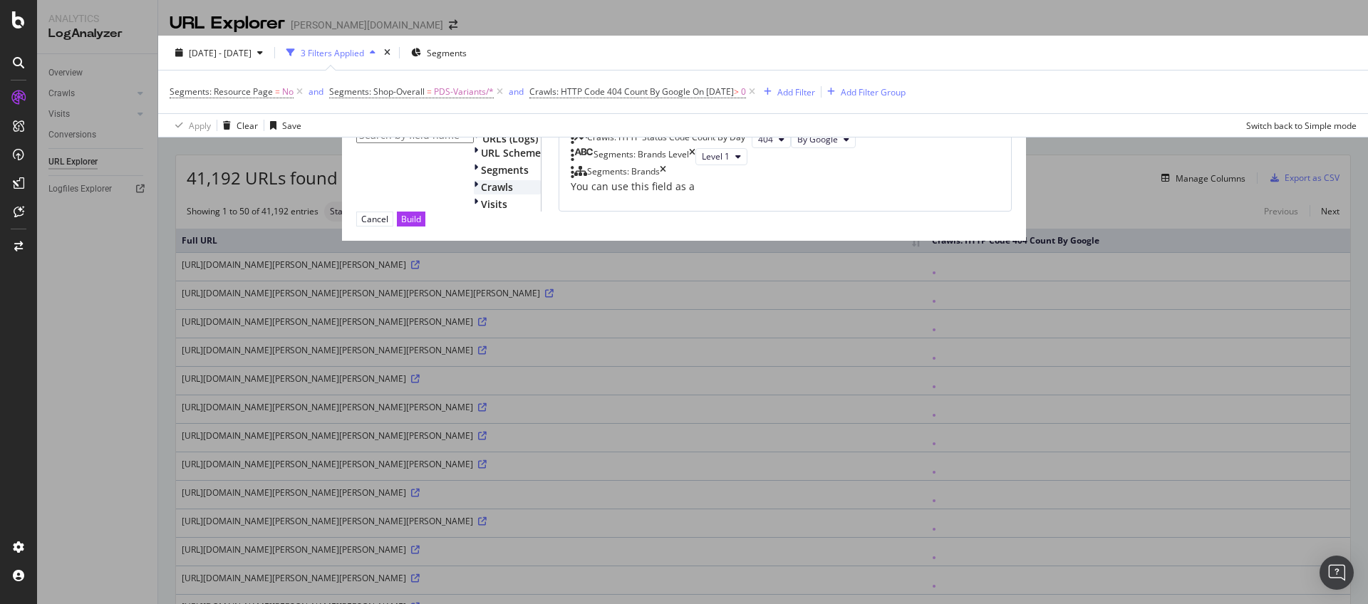
click at [474, 194] on icon "modal" at bounding box center [476, 187] width 4 height 14
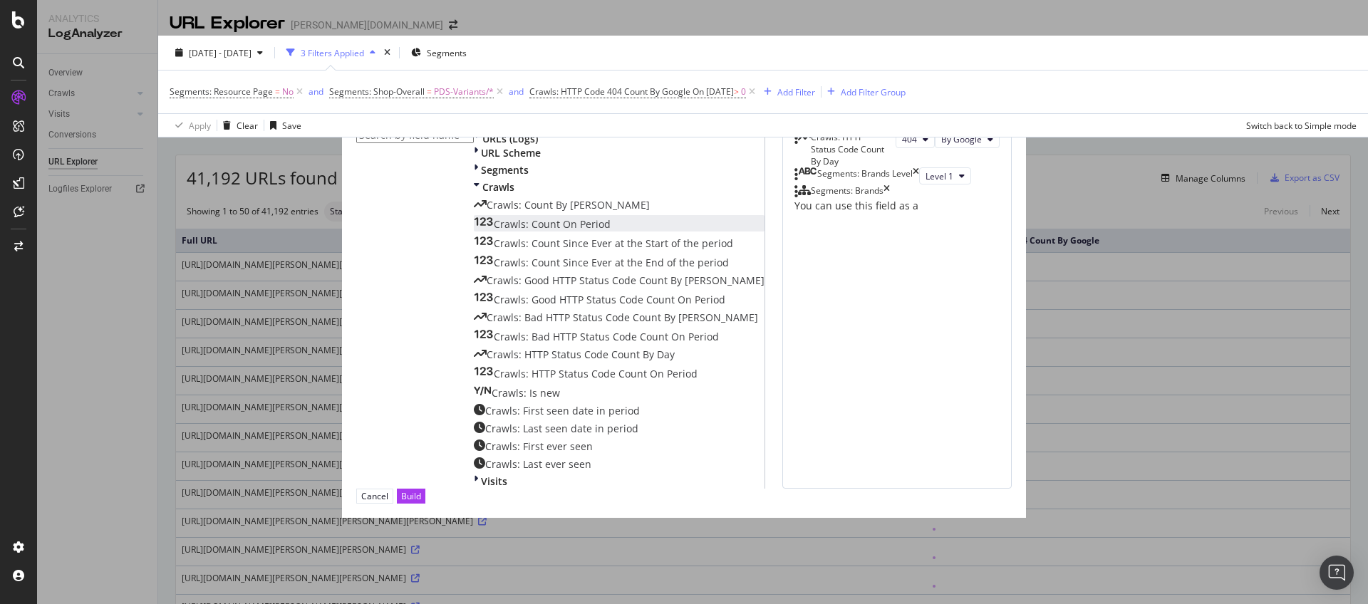
click at [494, 231] on span "Crawls: Count On Period" at bounding box center [552, 224] width 117 height 14
click at [927, 214] on span "By Google" at bounding box center [947, 208] width 41 height 12
click at [920, 216] on icon "times" at bounding box center [917, 207] width 6 height 17
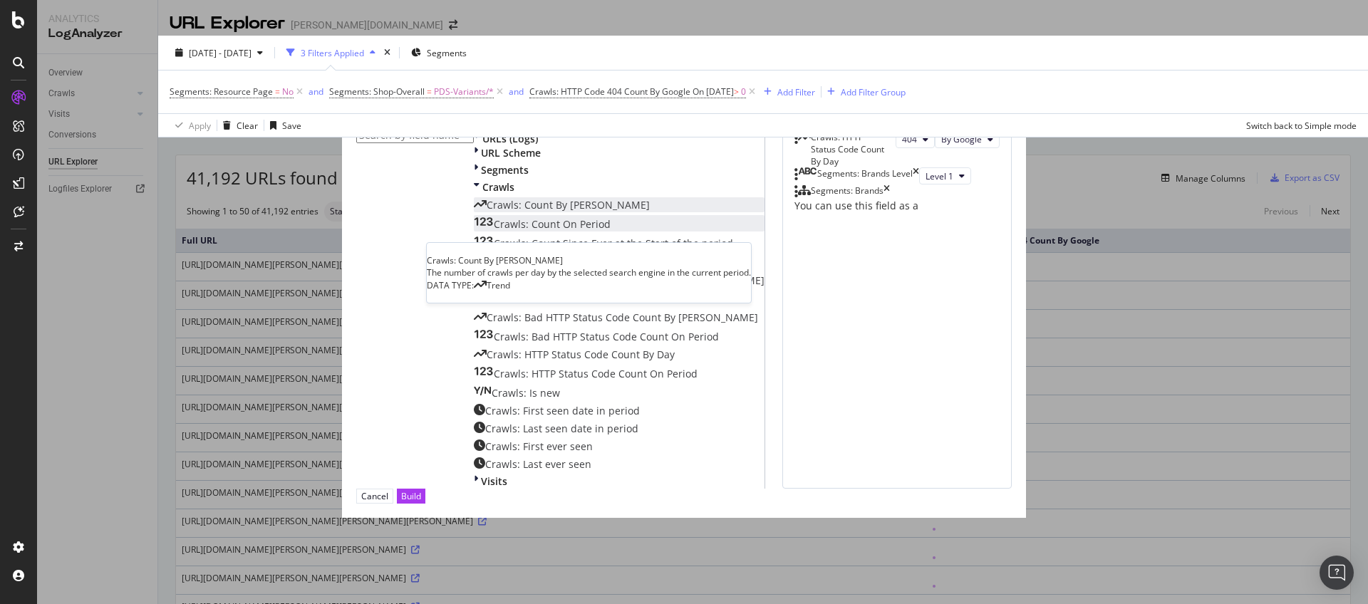
click at [501, 212] on span "Crawls: Count By Day" at bounding box center [568, 205] width 163 height 14
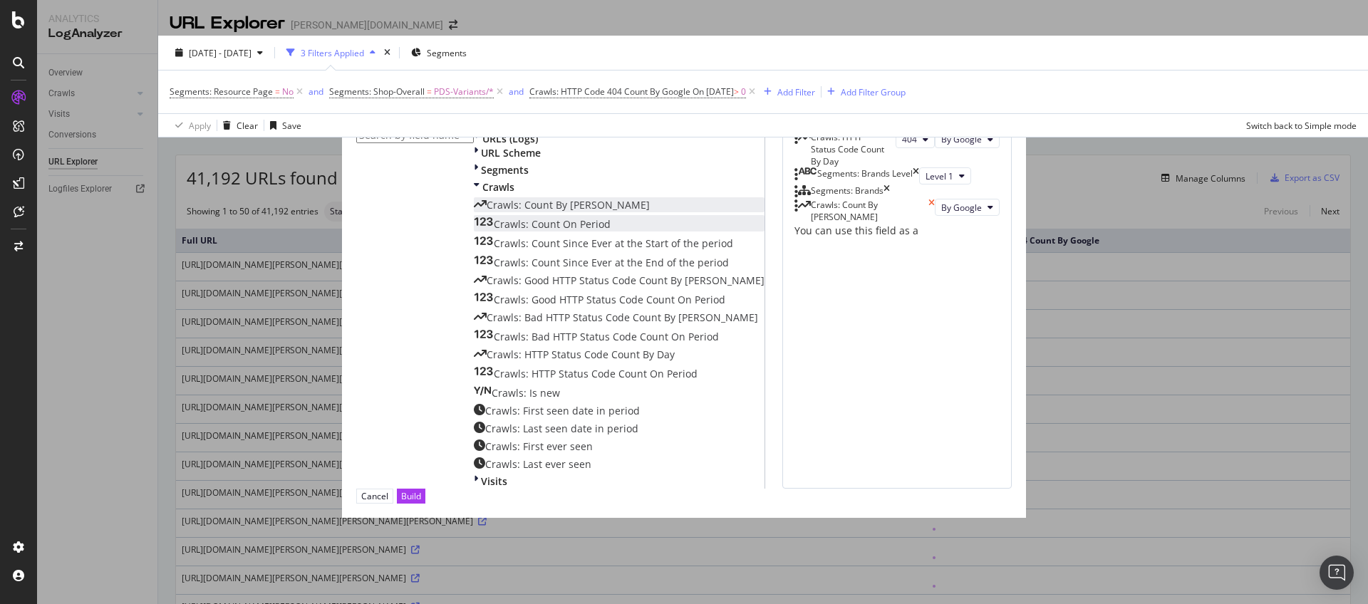
click at [935, 223] on icon "times" at bounding box center [931, 211] width 6 height 24
click at [421, 502] on div "Build" at bounding box center [411, 496] width 20 height 12
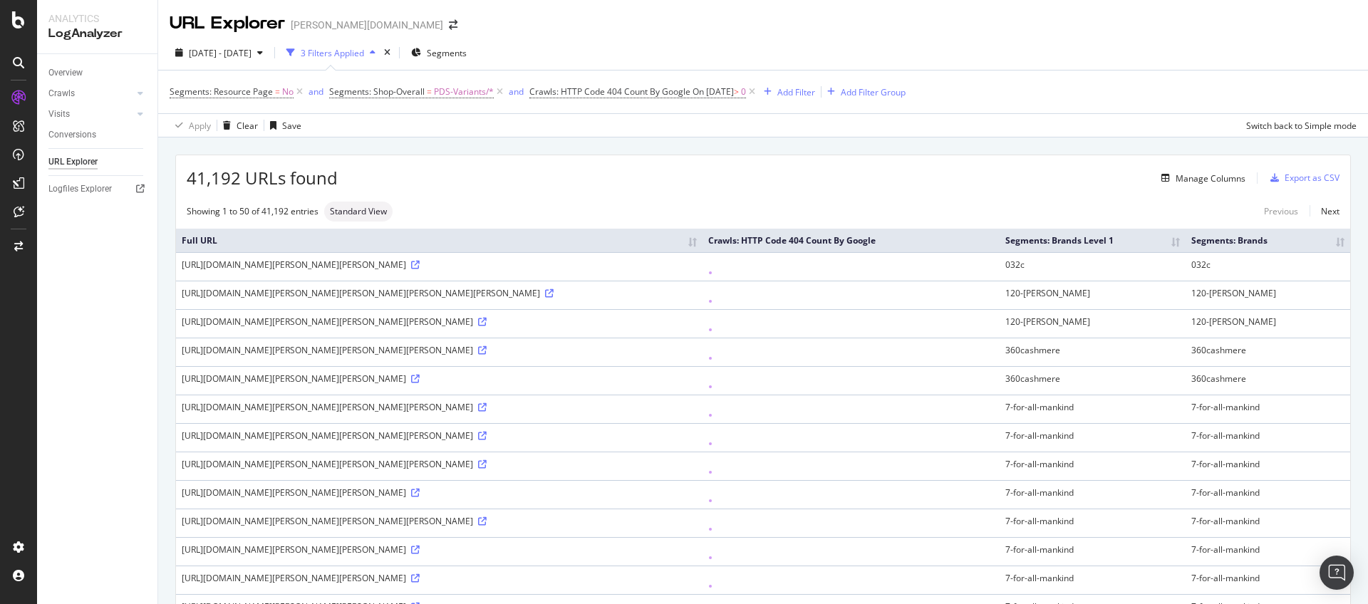
click at [1206, 175] on div "Manage Columns" at bounding box center [1210, 178] width 70 height 12
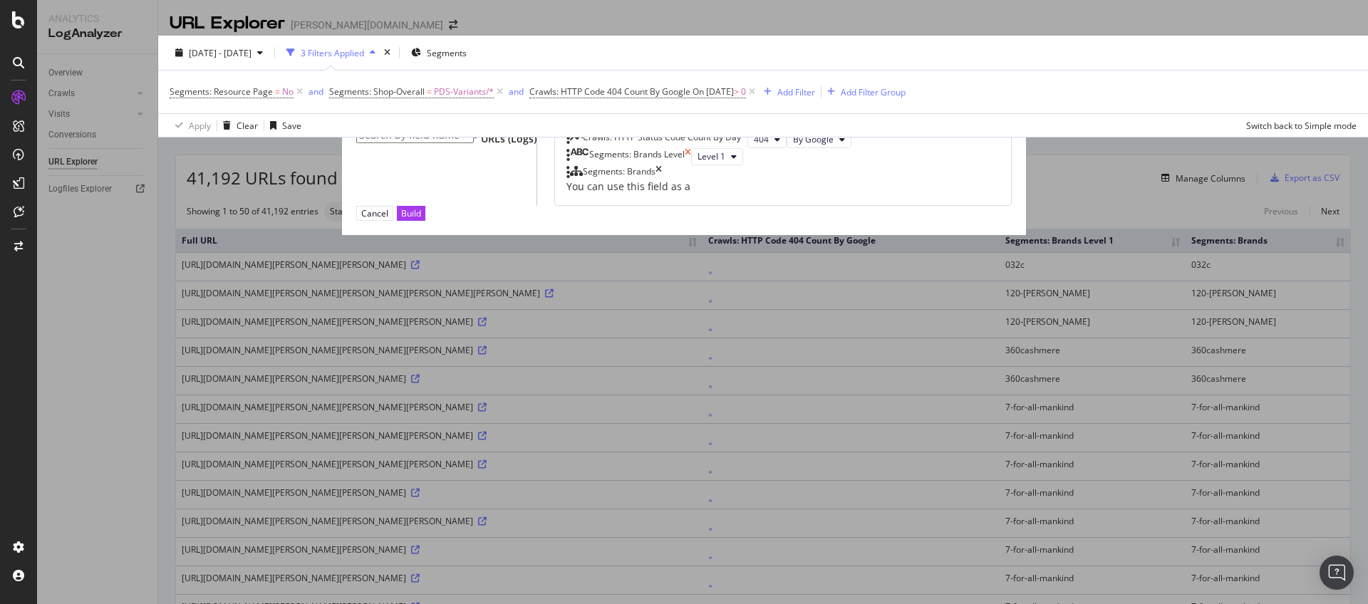
click at [691, 165] on icon "times" at bounding box center [688, 156] width 6 height 17
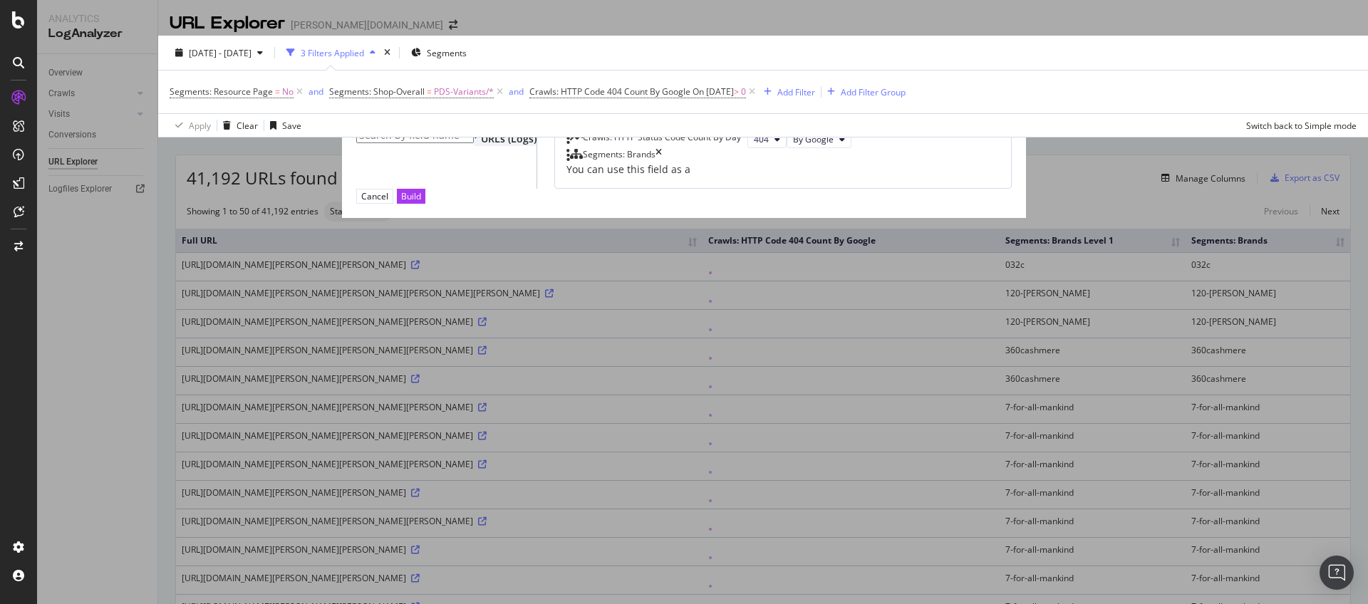
click at [481, 145] on span "URLs (Logs)" at bounding box center [509, 139] width 56 height 14
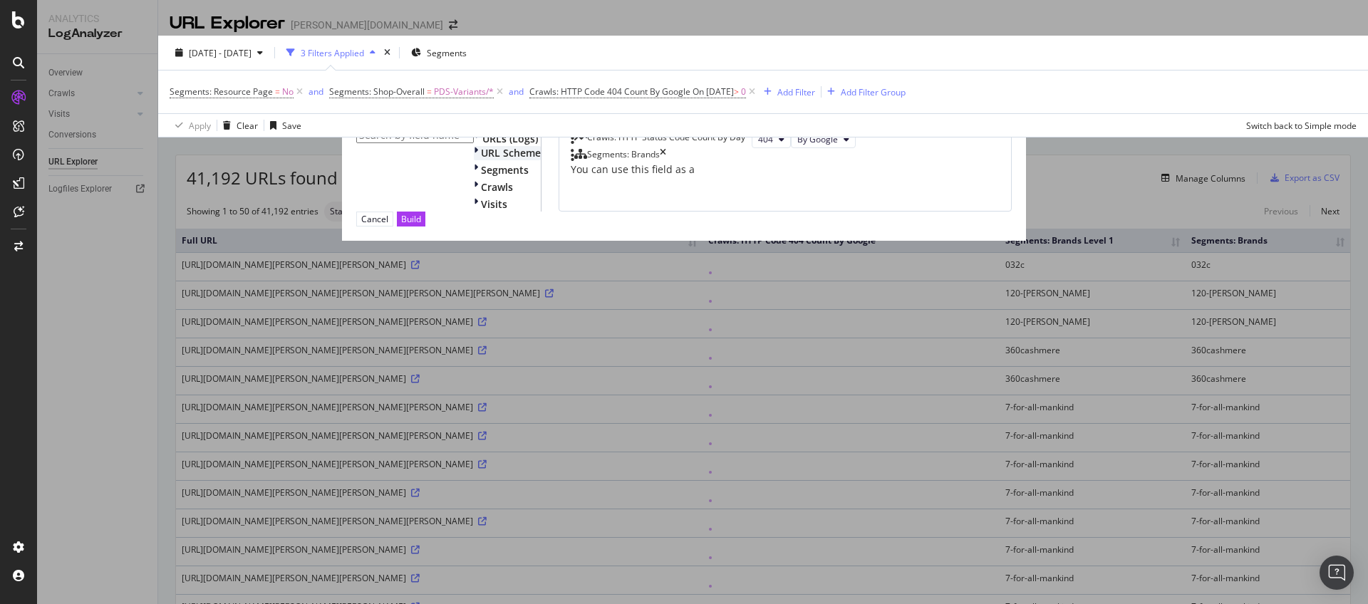
click at [481, 160] on span "URL Scheme" at bounding box center [511, 153] width 60 height 14
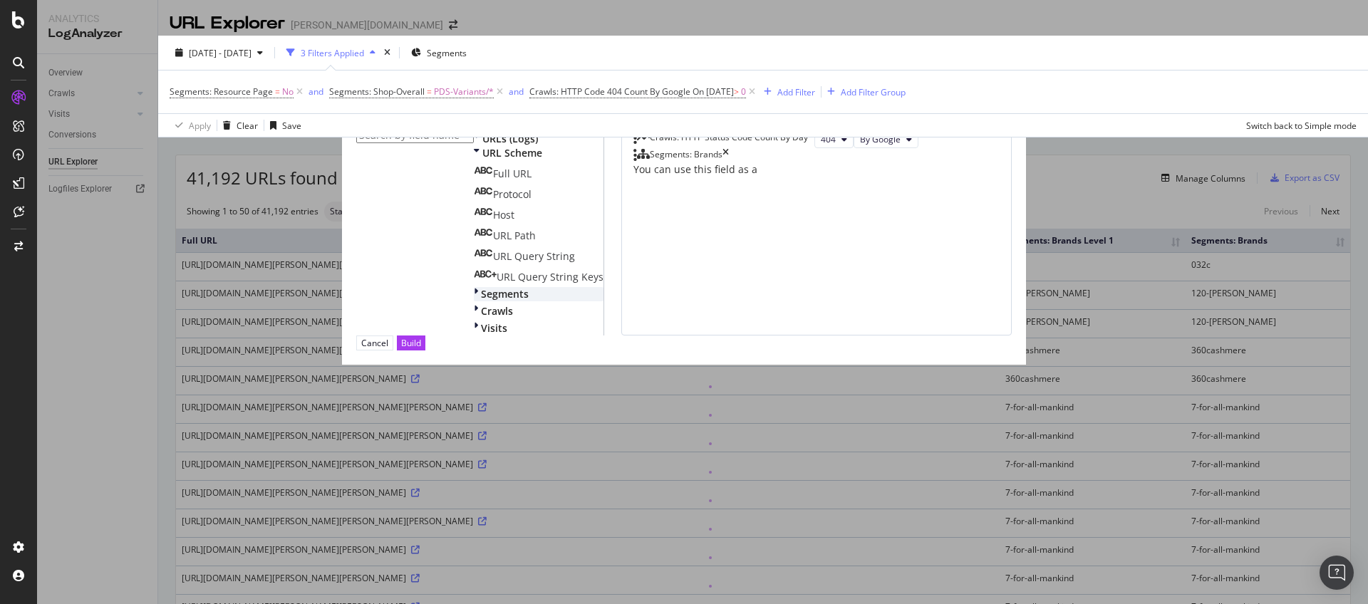
click at [474, 301] on div "Segments" at bounding box center [539, 294] width 130 height 14
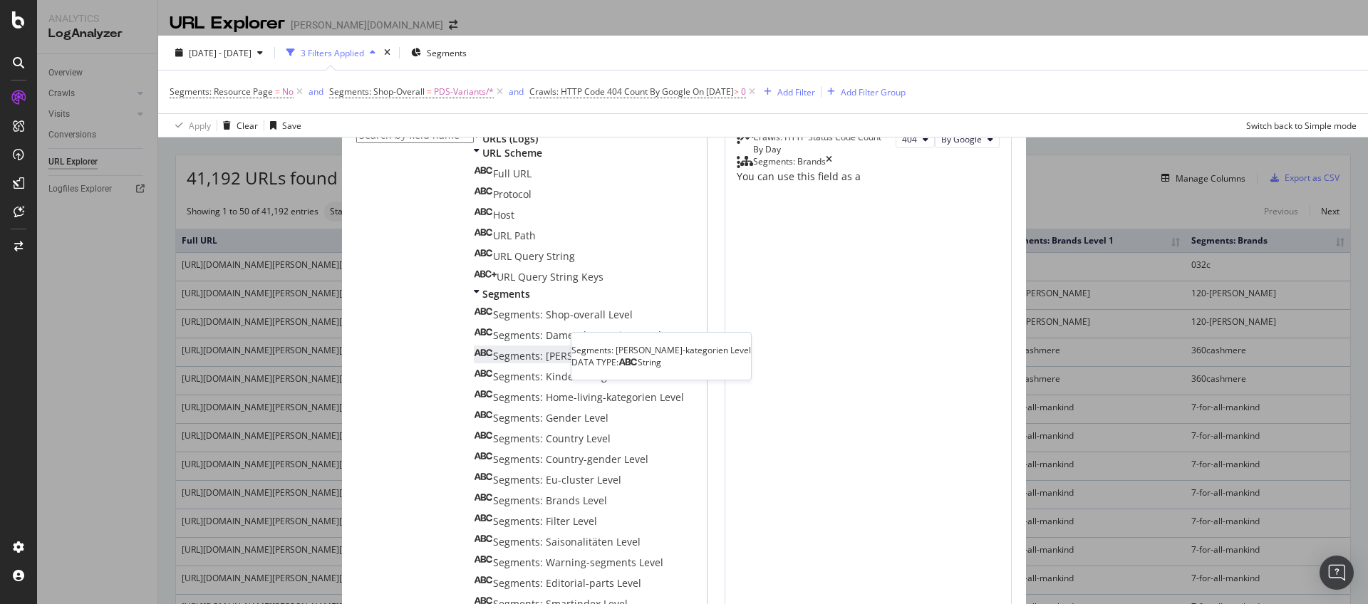
scroll to position [24, 0]
click at [493, 321] on span "Segments: Shop-overall Level" at bounding box center [563, 315] width 140 height 14
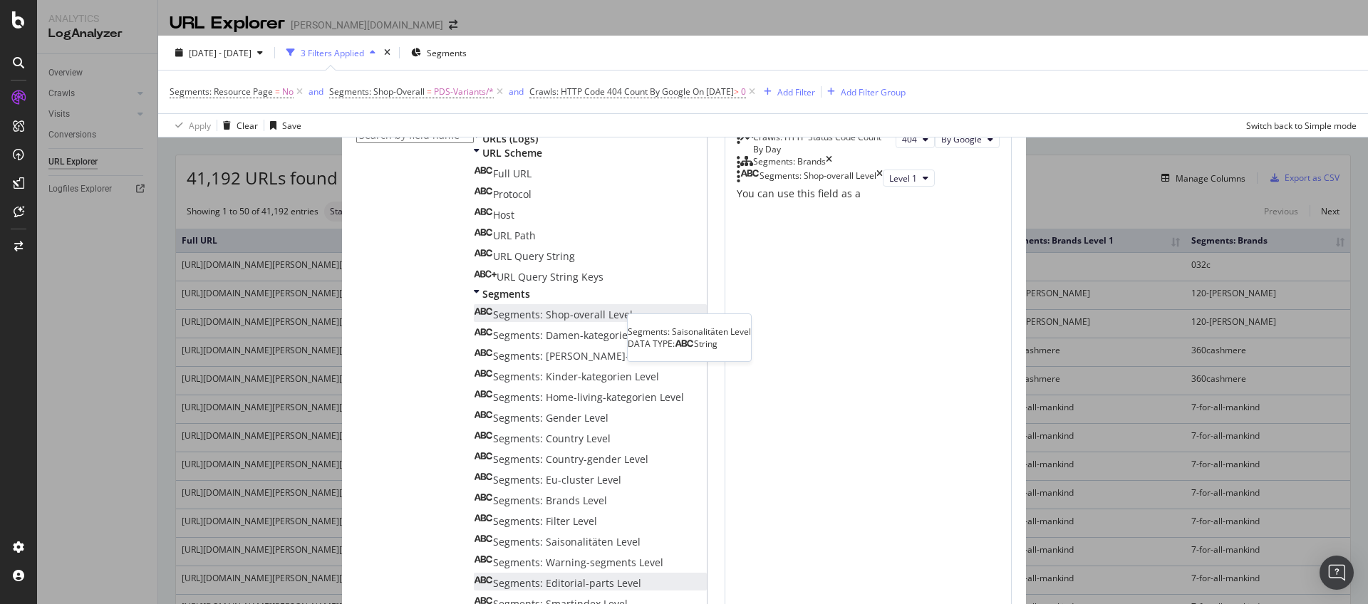
scroll to position [219, 0]
drag, startPoint x: 479, startPoint y: 440, endPoint x: 689, endPoint y: 324, distance: 239.4
click at [883, 187] on div "Segments: Shop-overall Level" at bounding box center [810, 178] width 146 height 17
click at [883, 187] on icon "times" at bounding box center [879, 178] width 6 height 17
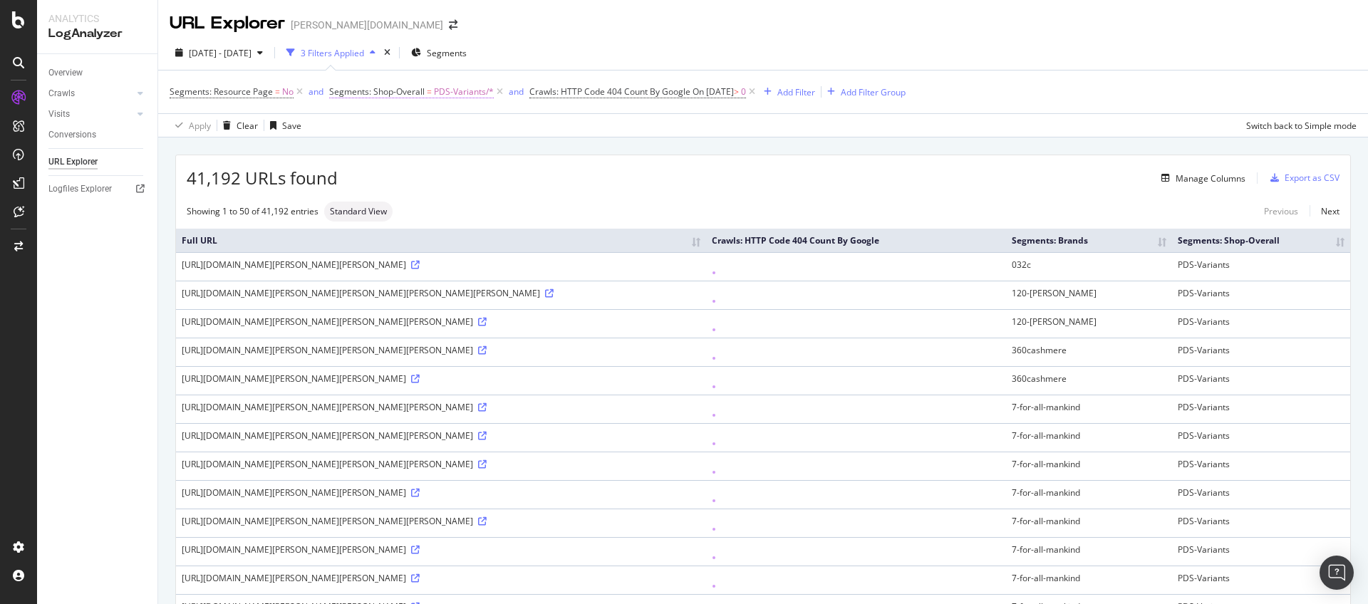
click at [434, 93] on span "PDS-Variants/*" at bounding box center [464, 92] width 60 height 20
click at [534, 120] on div "Apply Clear Save Switch back to Simple mode" at bounding box center [762, 125] width 1209 height 24
click at [234, 93] on span "Segments: Resource Page" at bounding box center [221, 91] width 103 height 12
click at [172, 89] on div "Segments: Resource Page No Cancel Add filter Apply" at bounding box center [278, 95] width 216 height 35
click at [175, 87] on icon at bounding box center [172, 82] width 4 height 9
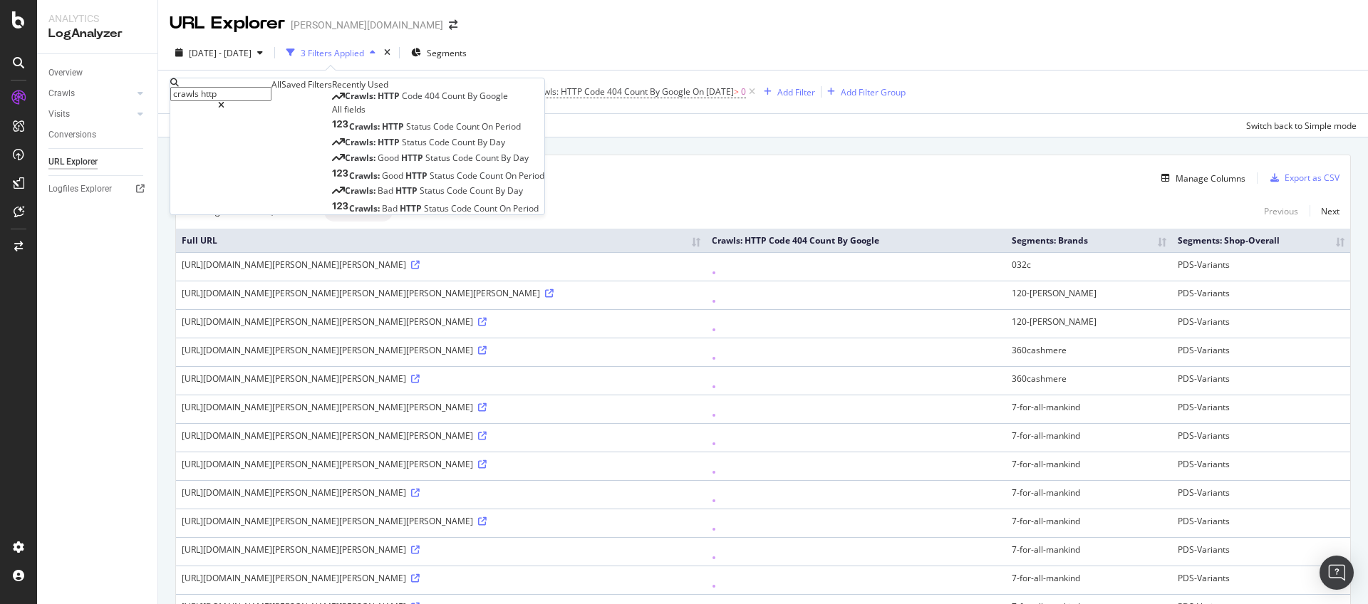
click at [489, 158] on div "41,192 URLs found Manage Columns Export as CSV" at bounding box center [763, 172] width 1174 height 35
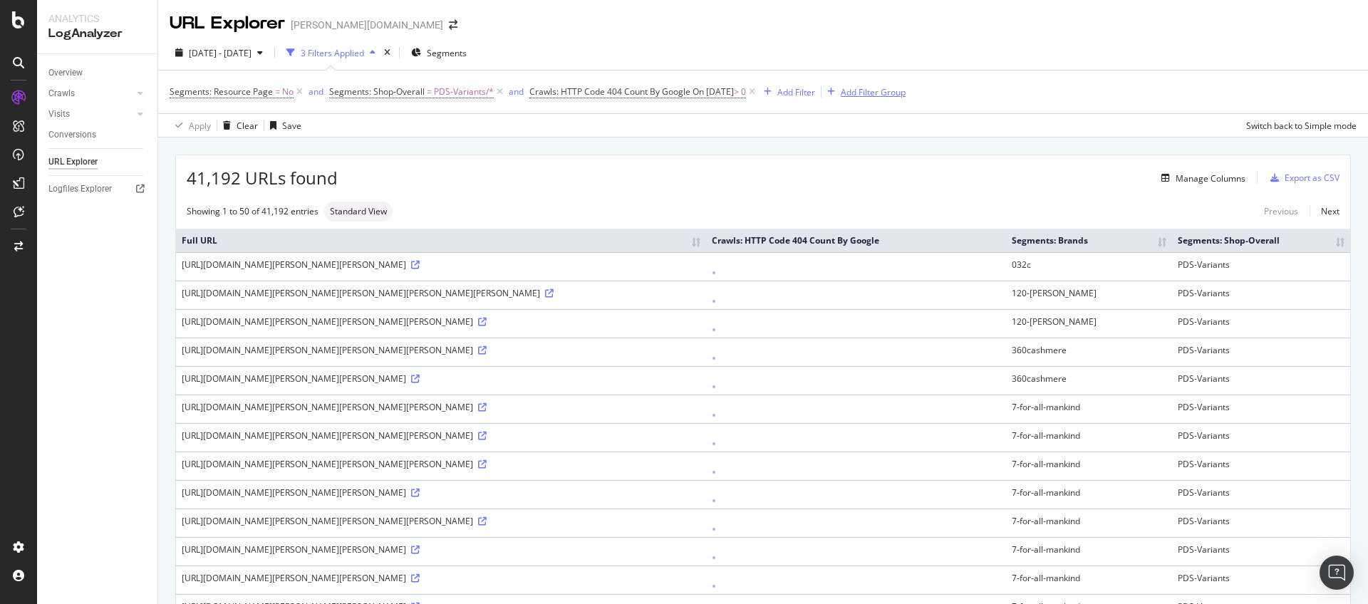
click at [883, 86] on div "Add Filter Group" at bounding box center [873, 92] width 65 height 12
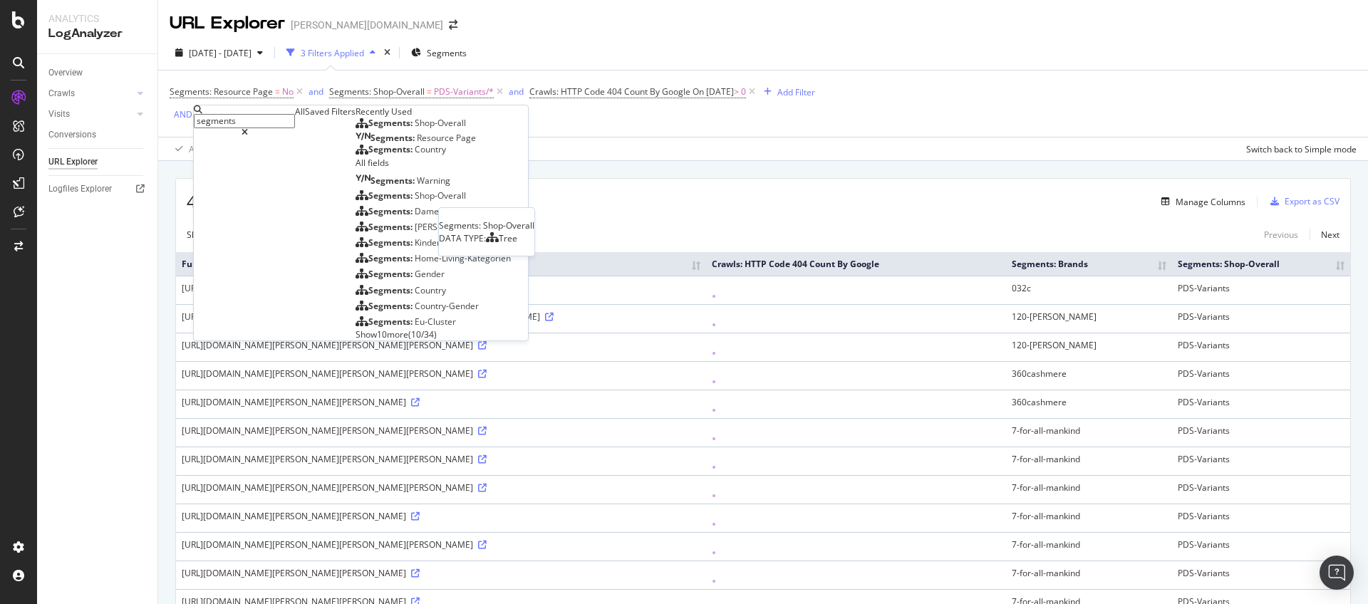
type input "segments"
click at [415, 129] on span "Shop-Overall" at bounding box center [440, 123] width 51 height 12
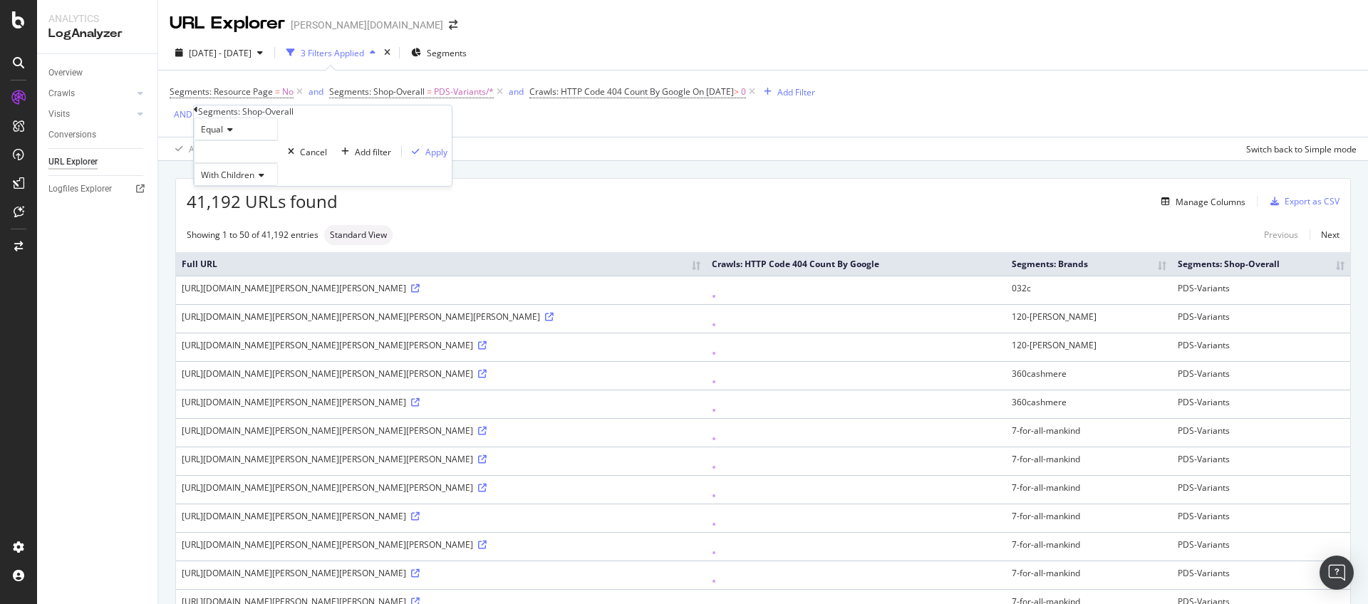
click at [269, 163] on div at bounding box center [236, 151] width 84 height 23
click at [266, 177] on span "342,878 URLS" at bounding box center [253, 171] width 58 height 12
click at [355, 158] on div "Add filter" at bounding box center [373, 152] width 36 height 12
click at [375, 119] on div "Add Filter" at bounding box center [376, 118] width 38 height 12
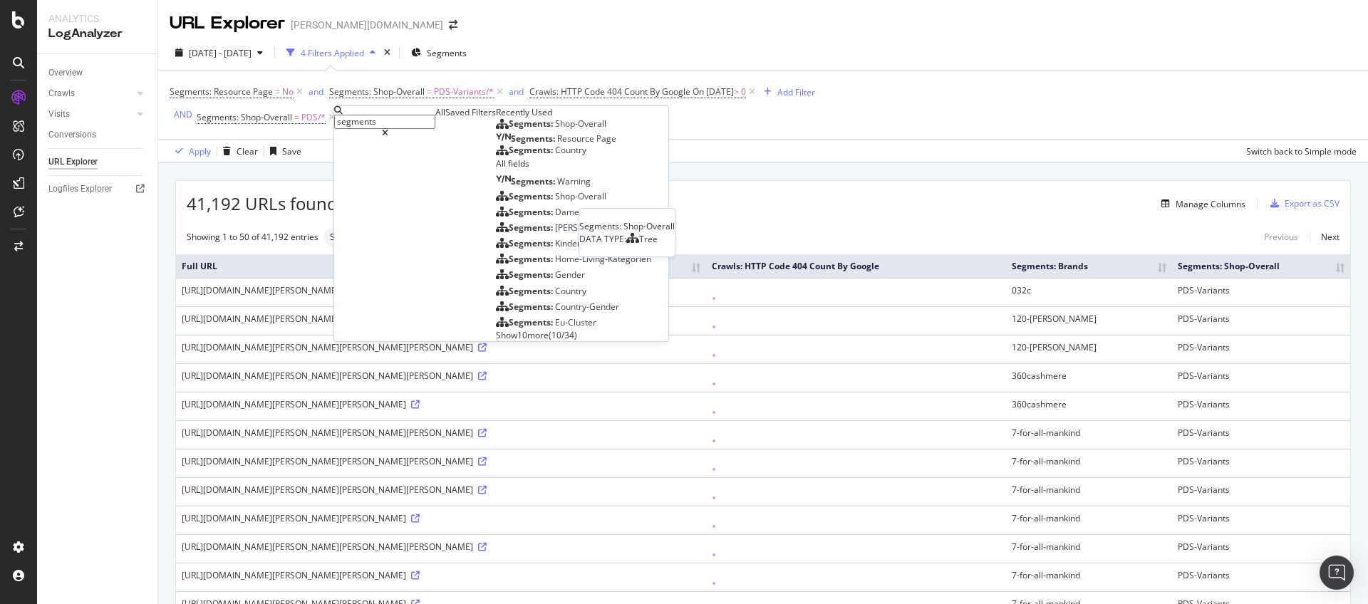
click at [509, 130] on span "Segments:" at bounding box center [532, 124] width 46 height 12
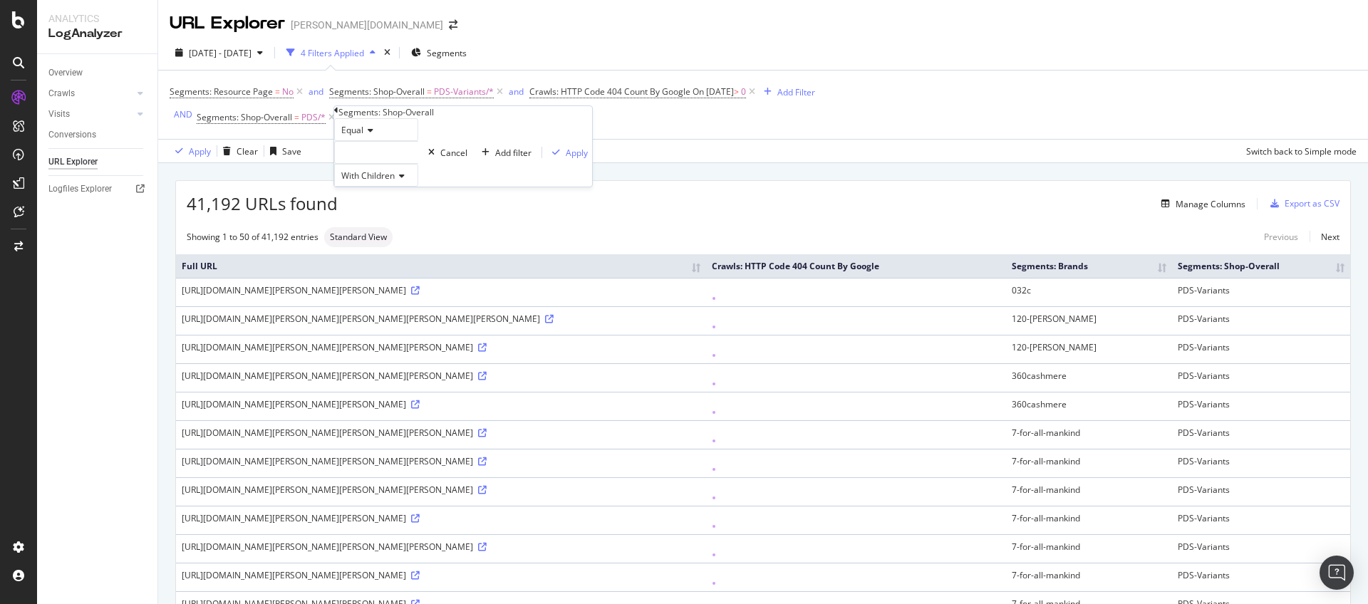
click at [373, 135] on icon at bounding box center [368, 130] width 10 height 9
click at [404, 141] on div "Equal" at bounding box center [376, 129] width 84 height 23
click at [392, 164] on div at bounding box center [376, 152] width 84 height 23
click at [377, 204] on span "PDS-Variants" at bounding box center [360, 192] width 33 height 24
click at [566, 159] on div "Apply" at bounding box center [577, 153] width 22 height 12
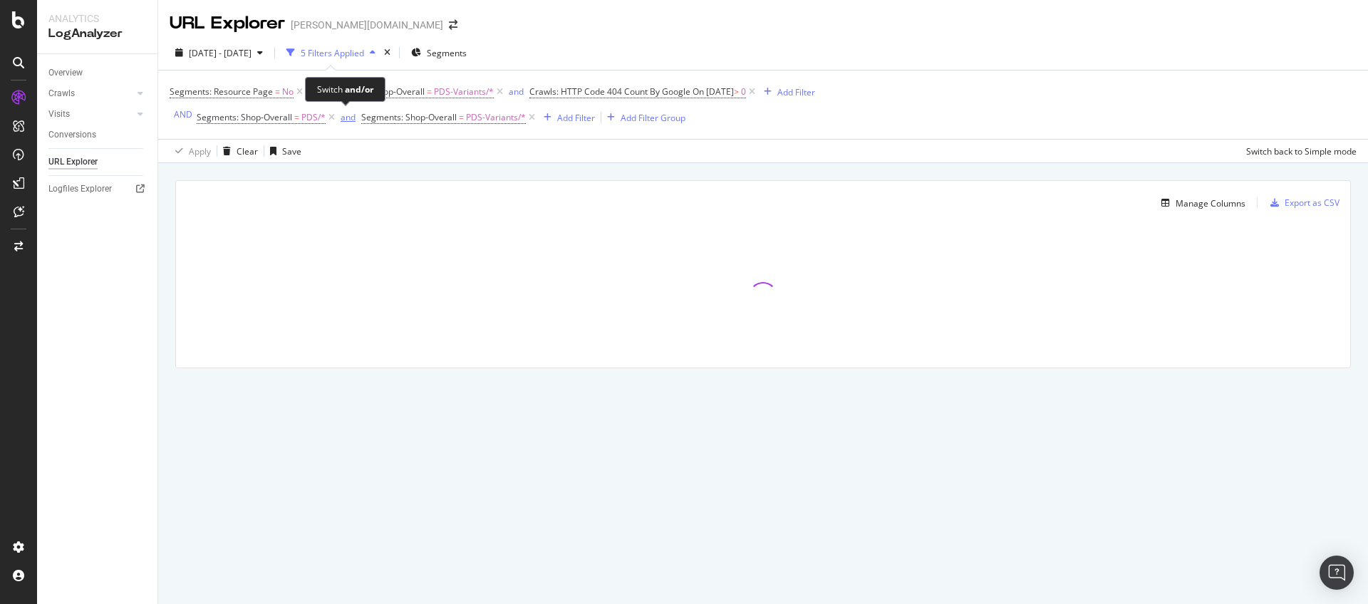
click at [343, 118] on div "and" at bounding box center [347, 117] width 15 height 12
click at [506, 91] on span "and" at bounding box center [518, 92] width 24 height 20
click at [500, 93] on icon at bounding box center [500, 92] width 12 height 14
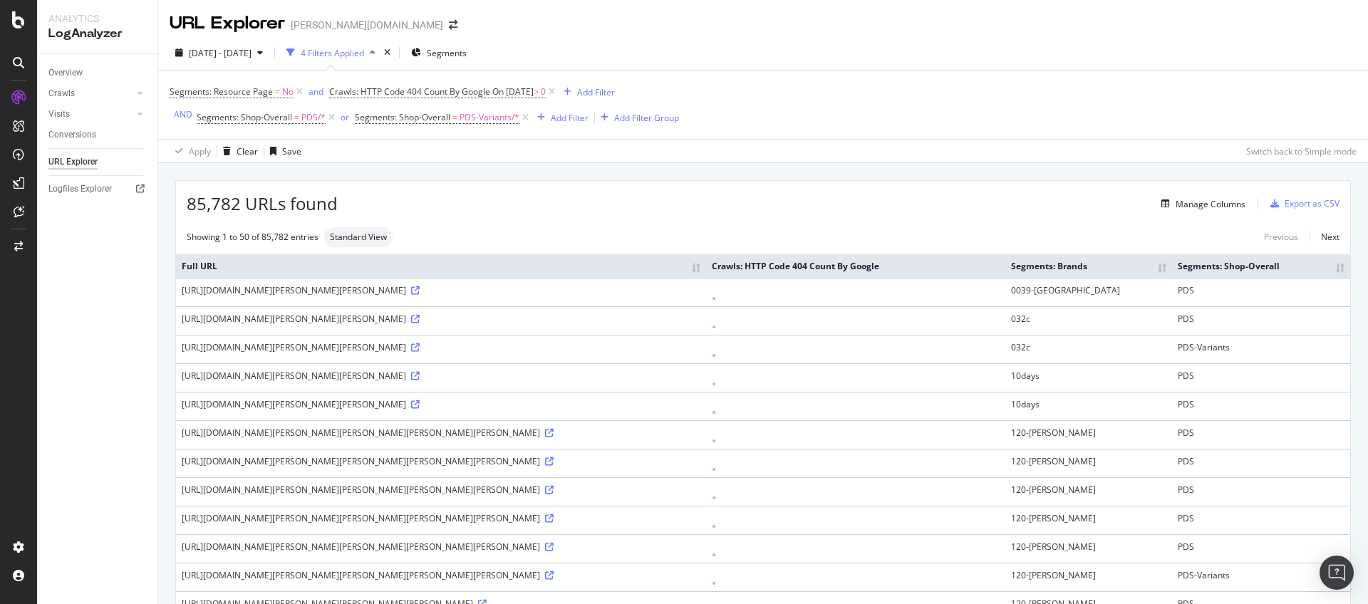
click at [1332, 268] on th "Segments: Shop-Overall" at bounding box center [1261, 266] width 178 height 24
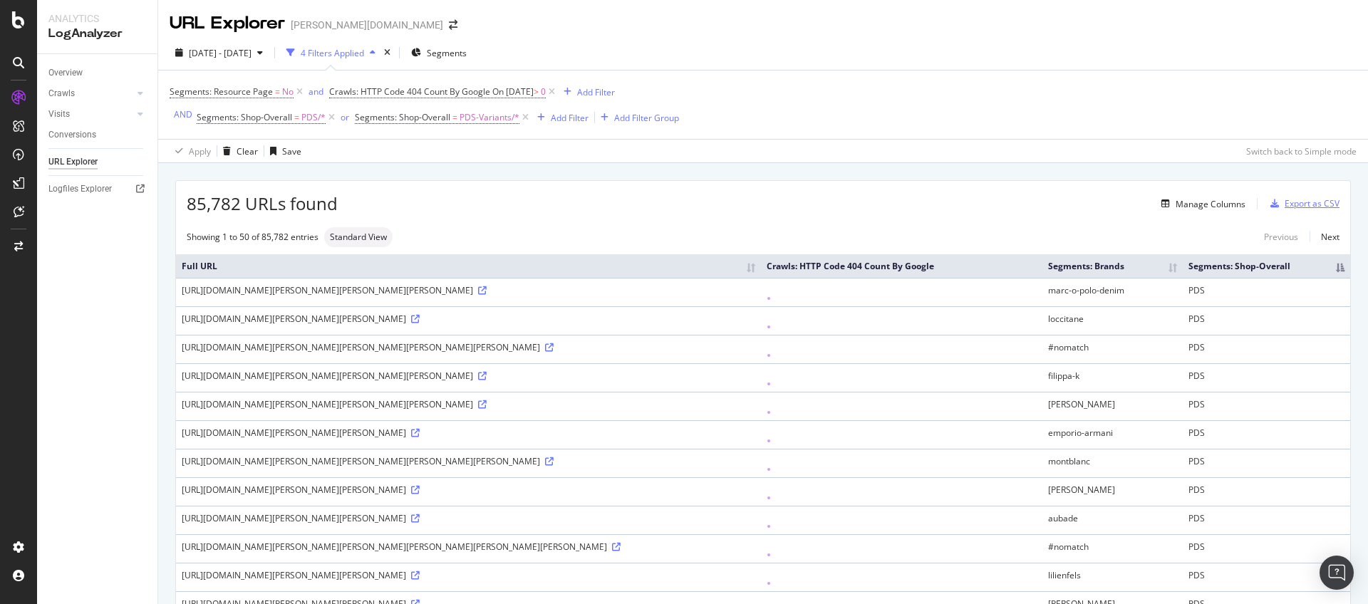
click at [1294, 204] on div "Export as CSV" at bounding box center [1311, 203] width 55 height 12
click at [1264, 192] on button "Export as CSV" at bounding box center [1301, 203] width 75 height 23
click at [53, 251] on div "Overview Crawls Daily Distribution Segments Distribution HTTP Codes Resources V…" at bounding box center [97, 329] width 120 height 550
click at [71, 240] on div "Overview Crawls Daily Distribution Segments Distribution HTTP Codes Resources V…" at bounding box center [97, 329] width 120 height 550
click at [77, 206] on div "DataExports" at bounding box center [60, 200] width 49 height 12
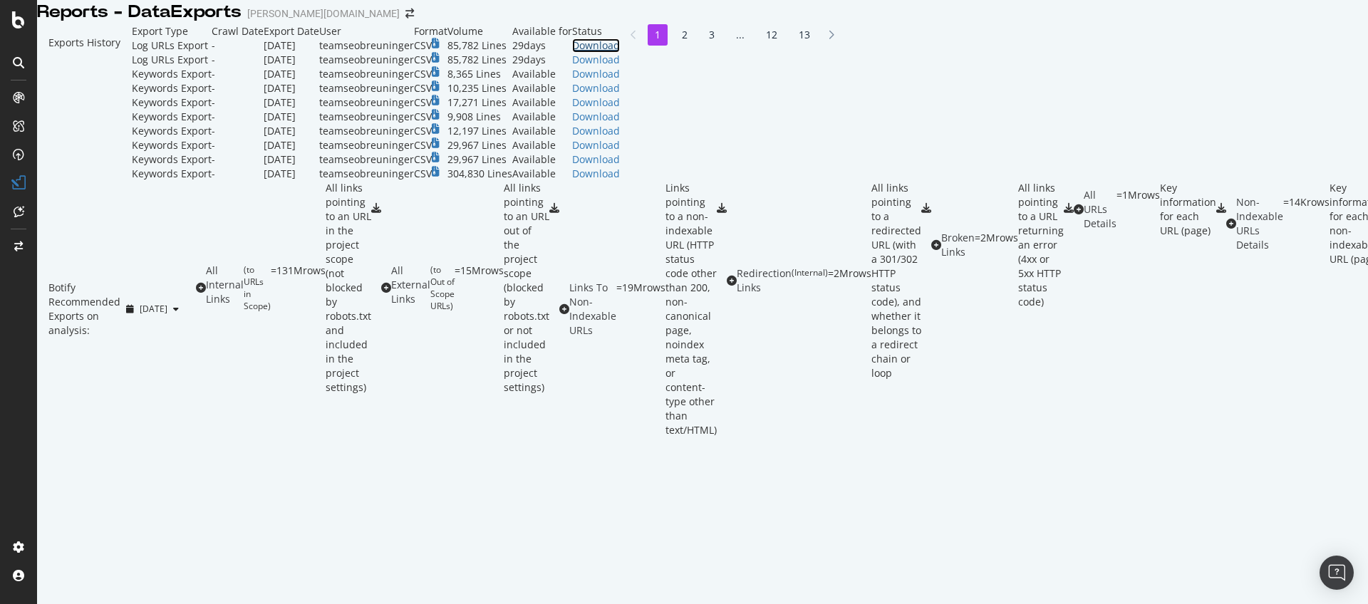
click at [620, 53] on div "Download" at bounding box center [596, 45] width 48 height 14
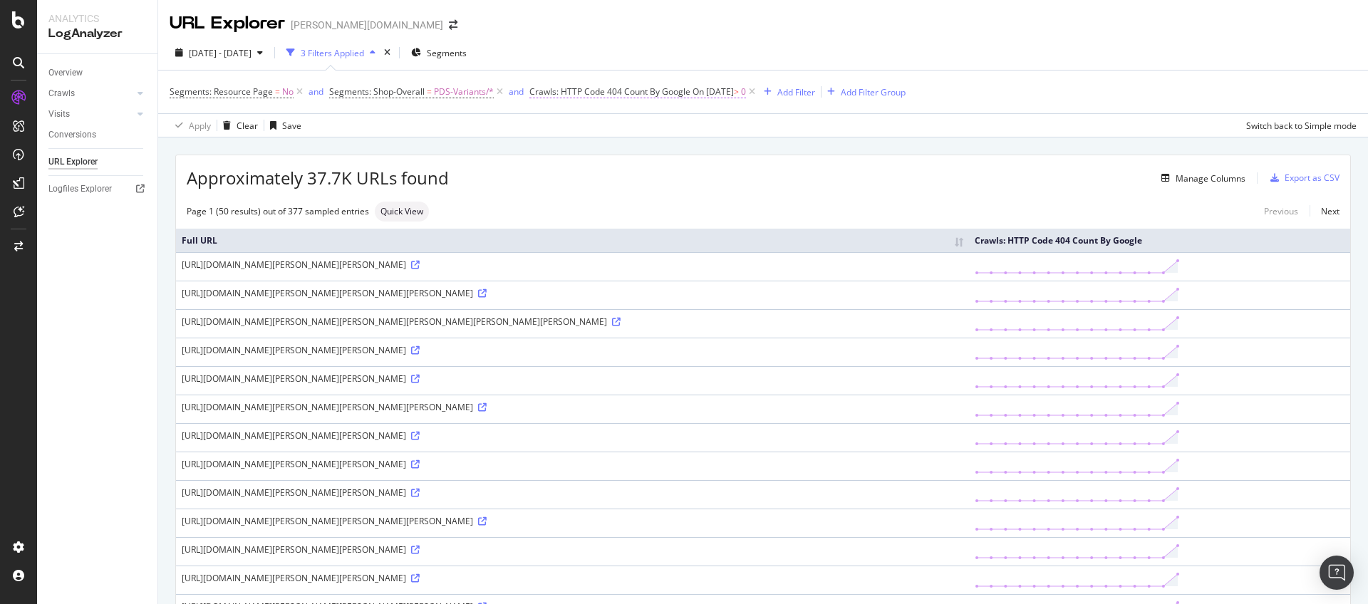
click at [680, 95] on span "Crawls: HTTP Code 404 Count By Google" at bounding box center [609, 91] width 161 height 12
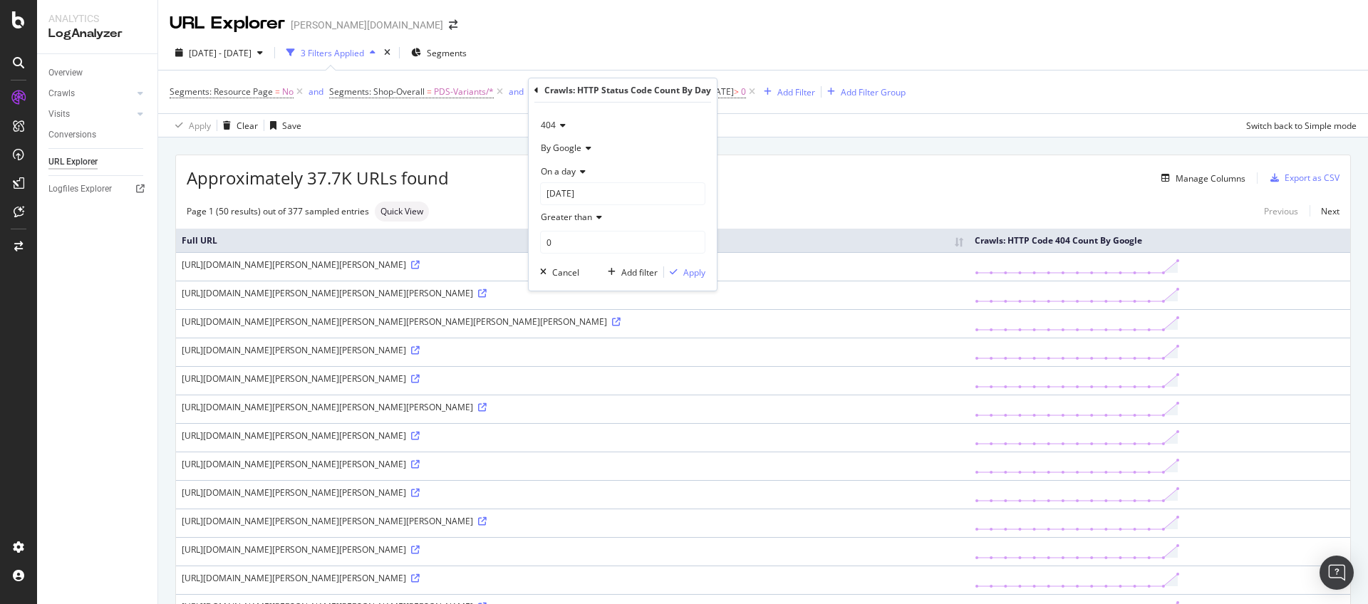
click at [882, 162] on div "Approximately 37.7K URLs found Manage Columns Export as CSV" at bounding box center [763, 172] width 1174 height 35
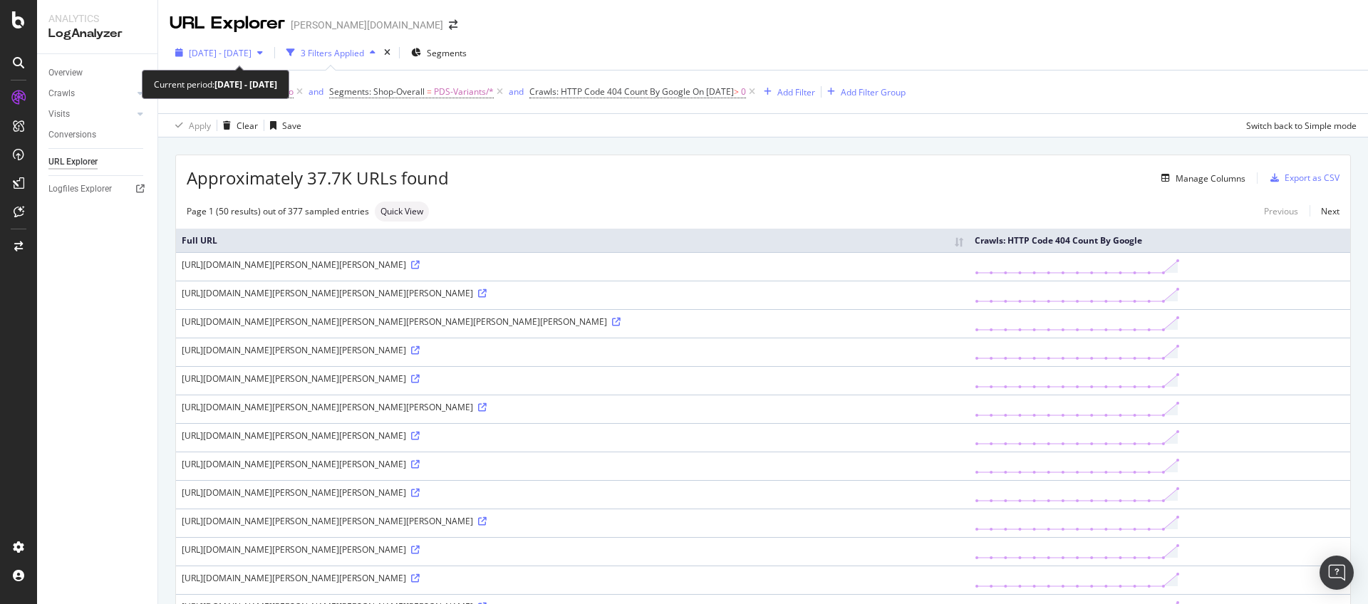
click at [251, 56] on span "2025 Sep. 28th - Oct. 12th" at bounding box center [220, 53] width 63 height 12
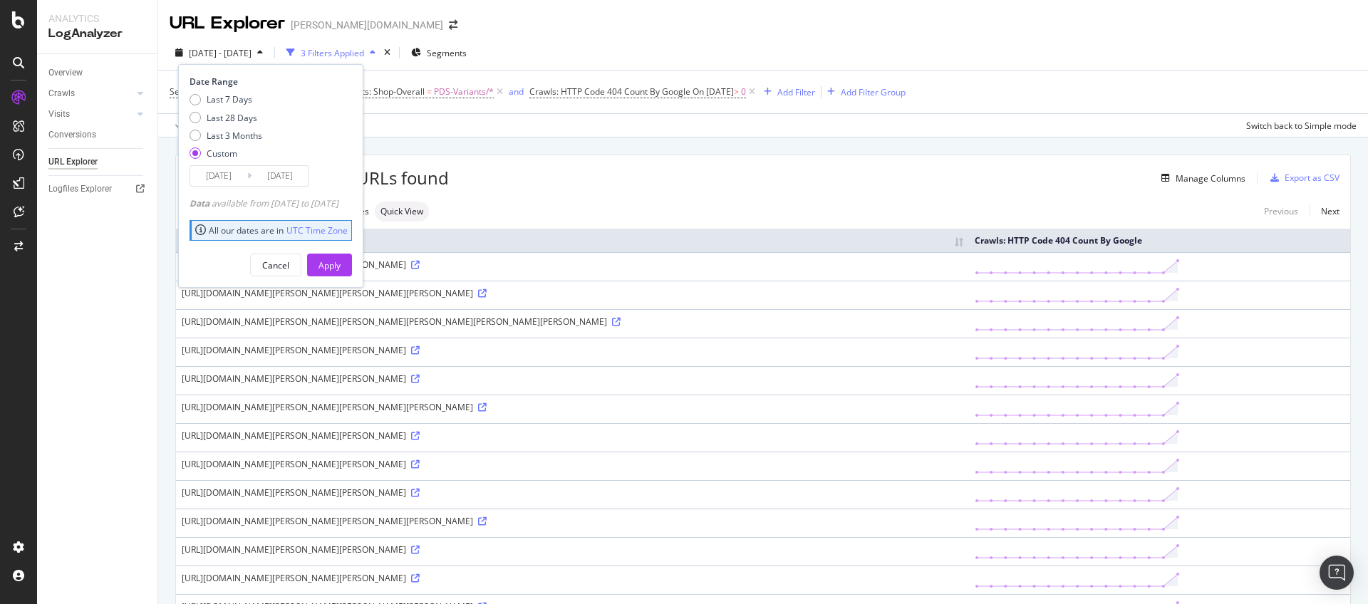
click at [236, 176] on input "2025/09/28" at bounding box center [218, 176] width 57 height 20
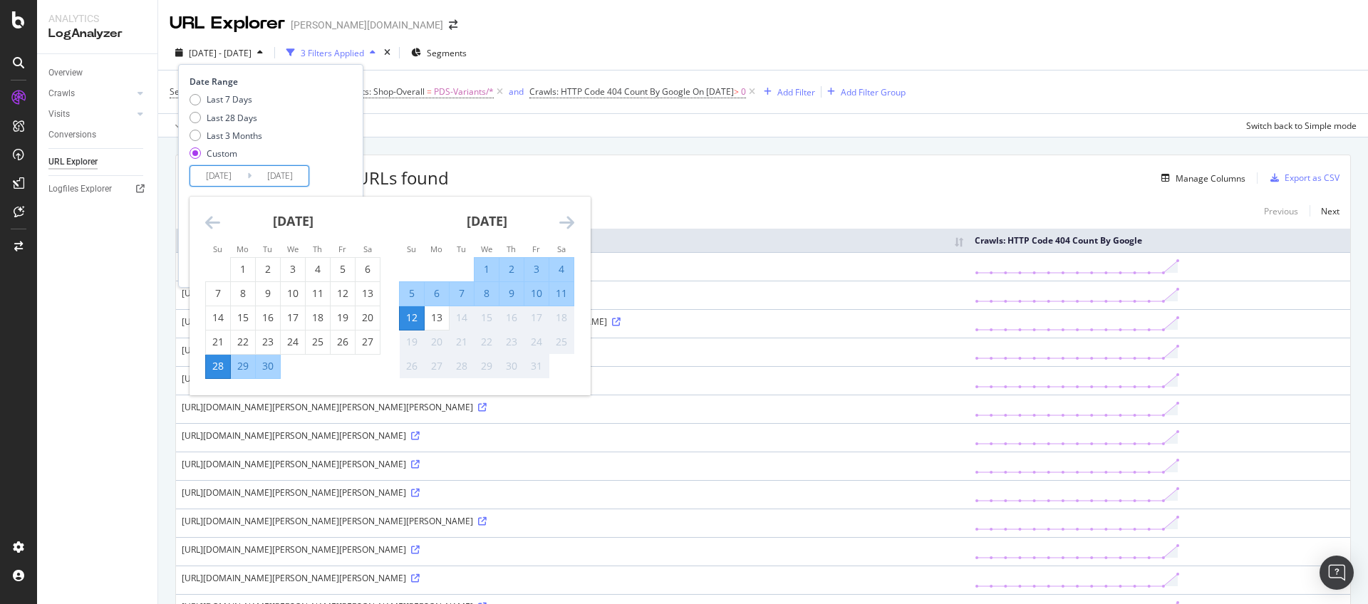
click at [421, 318] on div "12" at bounding box center [412, 318] width 24 height 14
type input "2025/10/12"
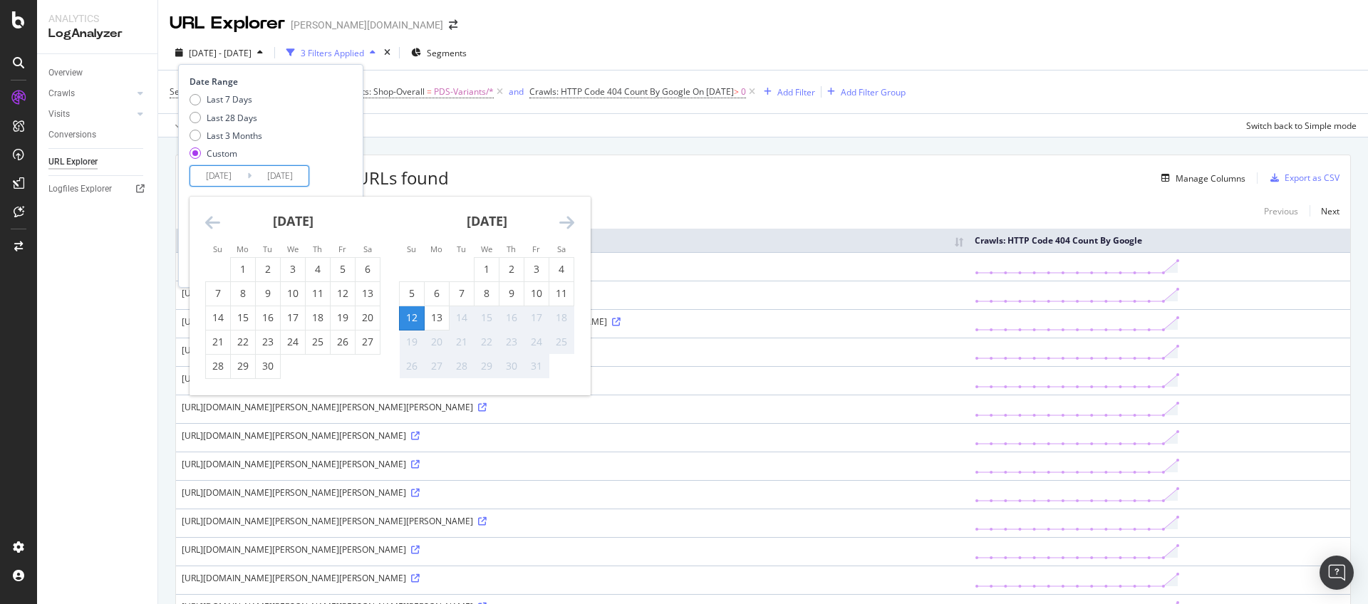
click at [421, 318] on div "12" at bounding box center [412, 318] width 24 height 14
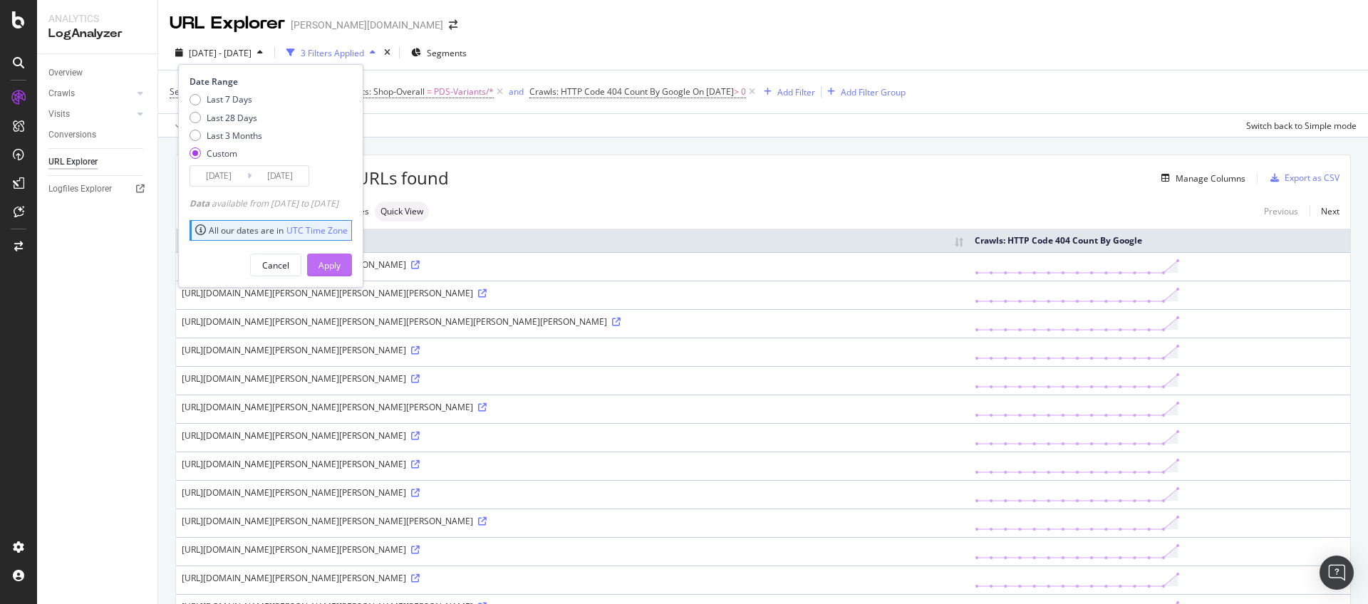
click at [340, 274] on div "Apply" at bounding box center [329, 264] width 22 height 21
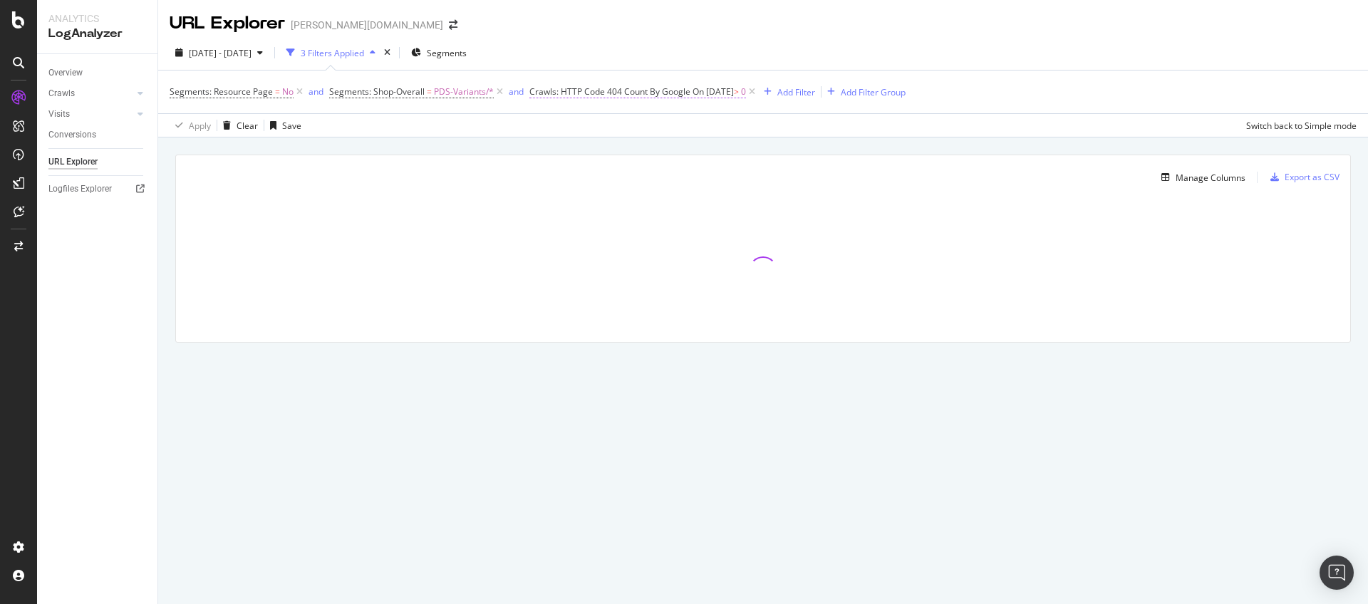
click at [669, 91] on span "Crawls: HTTP Code 404 Count By Google" at bounding box center [609, 91] width 161 height 12
click at [573, 196] on input "2025-10-26" at bounding box center [622, 193] width 165 height 23
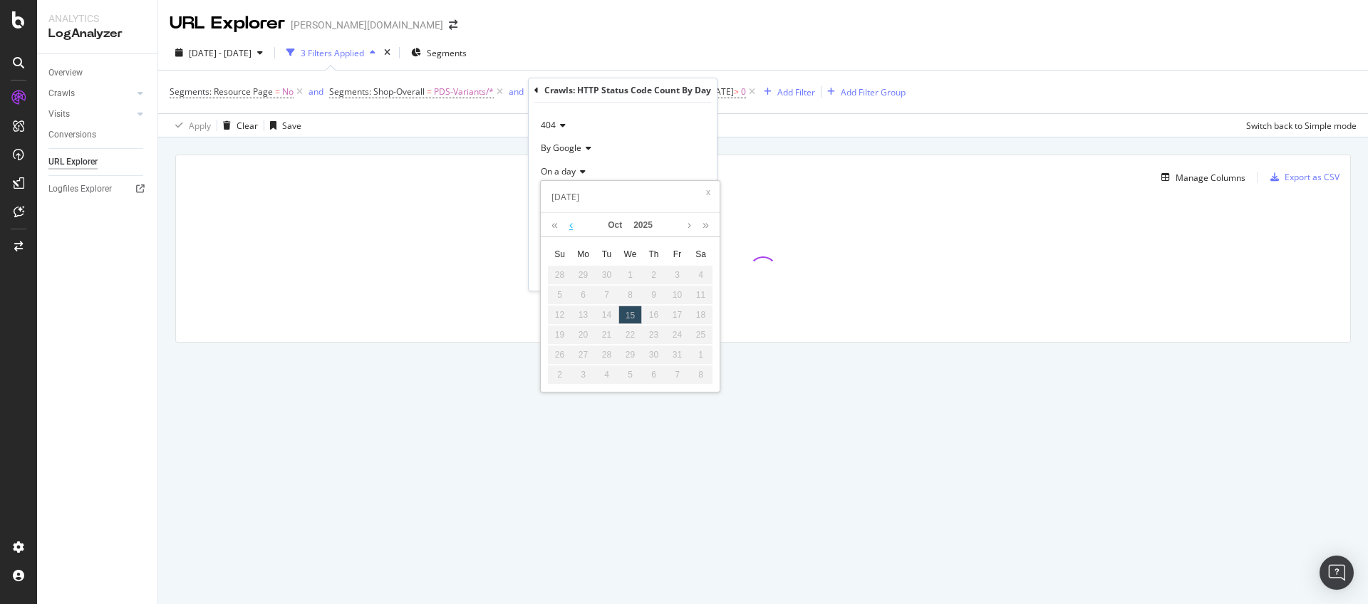
click at [570, 224] on link at bounding box center [571, 225] width 11 height 24
click at [691, 227] on link at bounding box center [689, 225] width 11 height 24
click at [564, 308] on div "12" at bounding box center [560, 315] width 24 height 19
click at [628, 164] on div "On a day" at bounding box center [622, 171] width 165 height 23
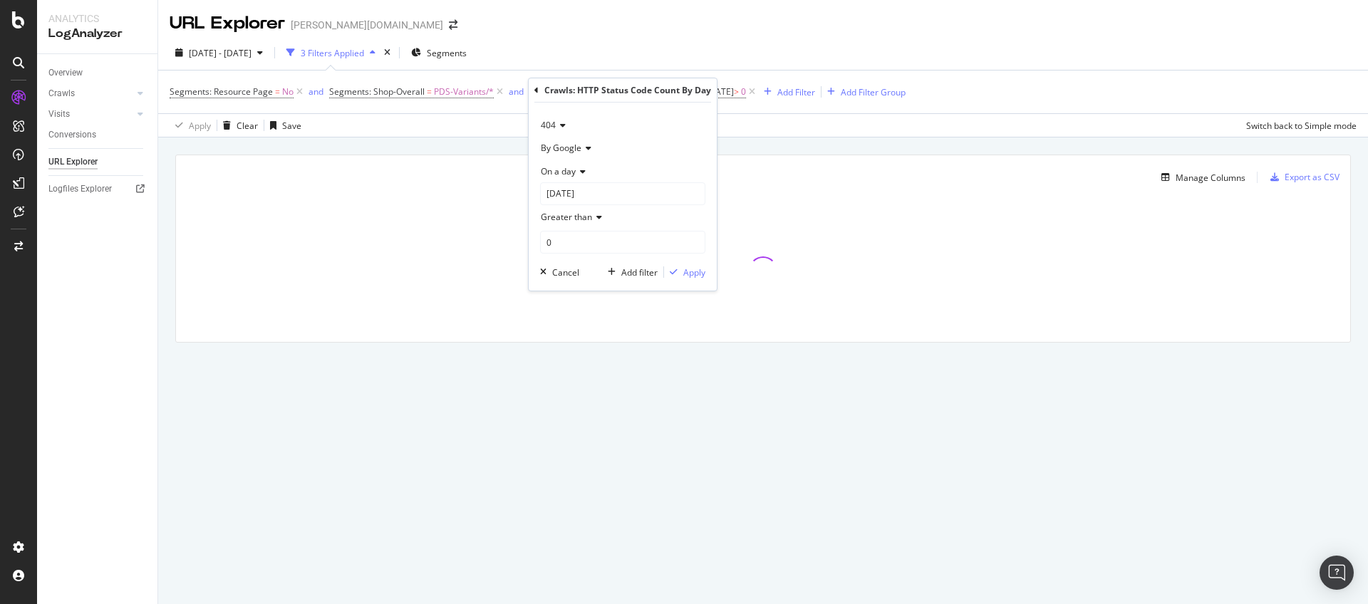
click at [534, 89] on icon at bounding box center [536, 90] width 4 height 9
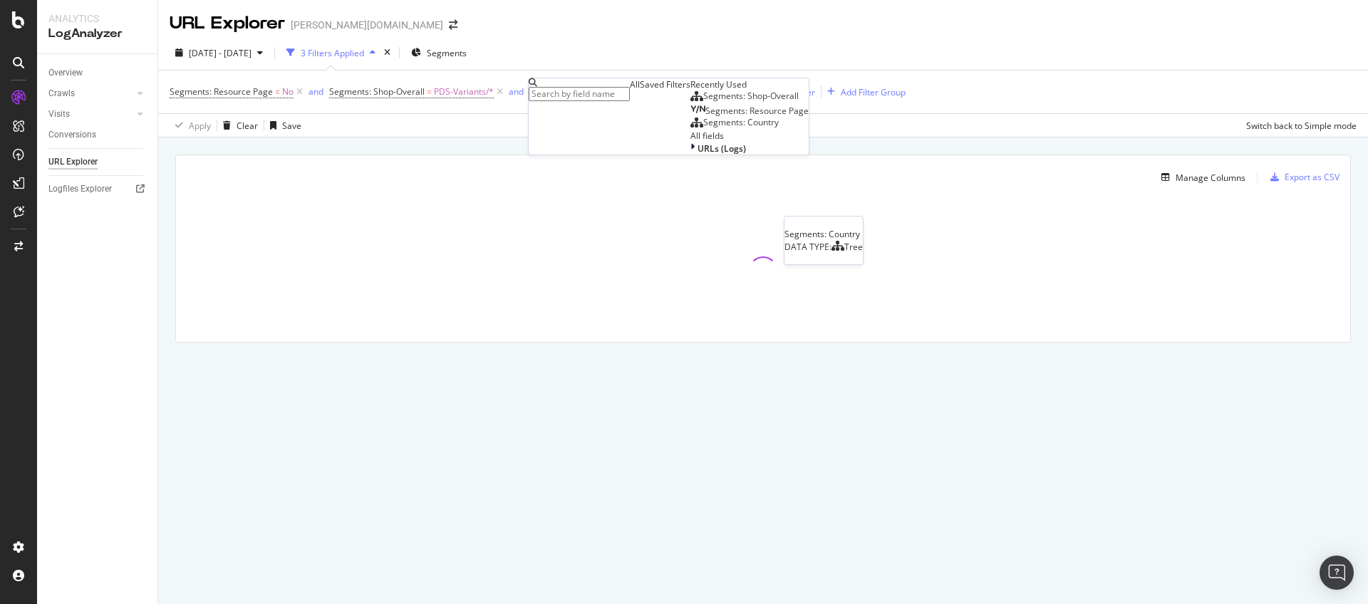
click at [863, 216] on div "Segments: Country DATA TYPE: Tree" at bounding box center [824, 240] width 80 height 49
click at [842, 155] on div "Manage Columns Export as CSV Full URL Crawls: HTTP Code 404 Count By Google" at bounding box center [762, 249] width 1175 height 188
click at [758, 93] on icon at bounding box center [752, 92] width 12 height 14
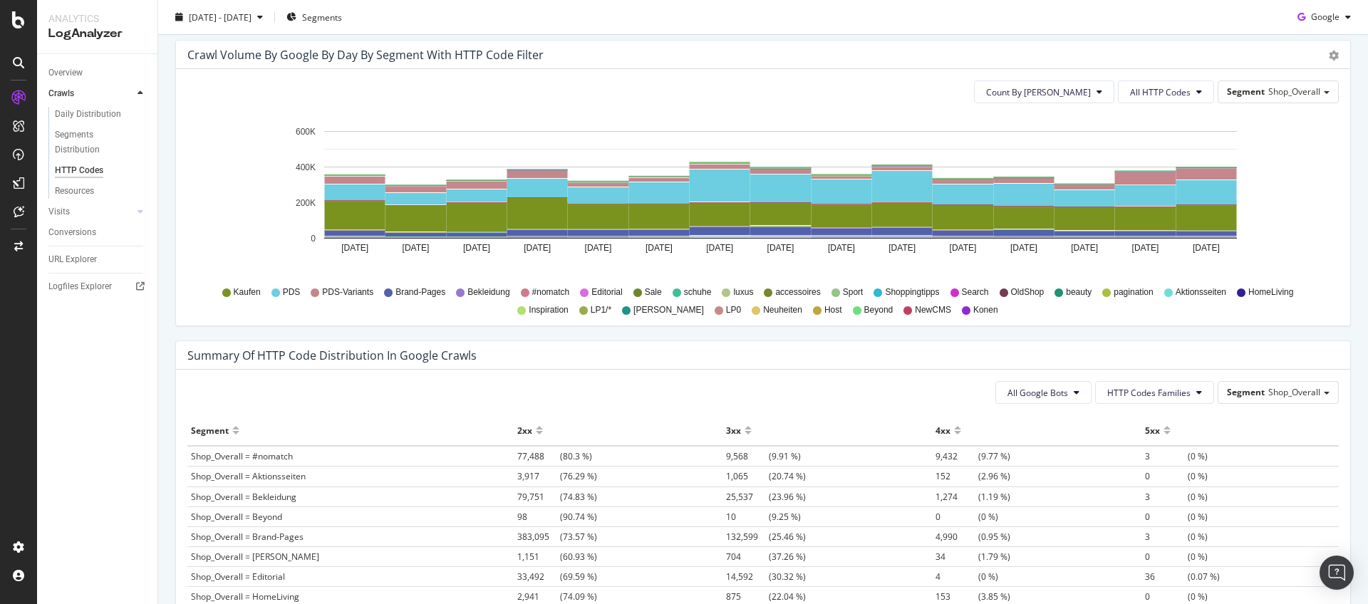
scroll to position [753, 0]
click at [1234, 98] on div "Segment Shop_Overall" at bounding box center [1278, 92] width 120 height 21
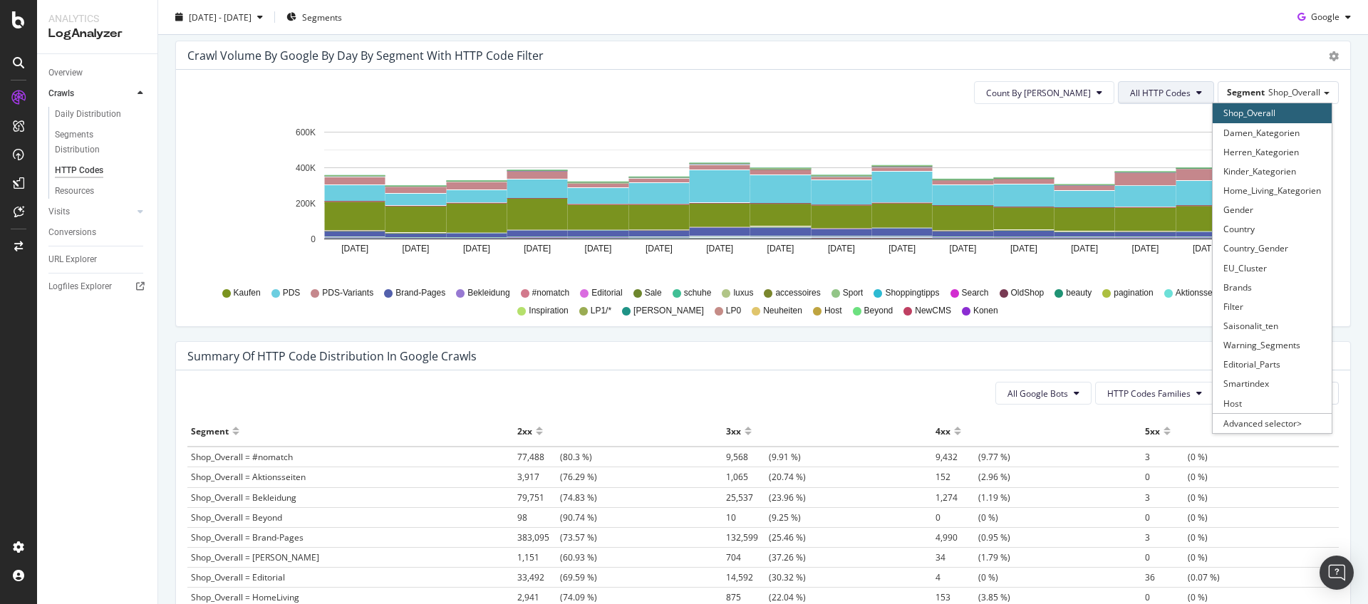
click at [1182, 92] on button "All HTTP Codes" at bounding box center [1166, 92] width 96 height 23
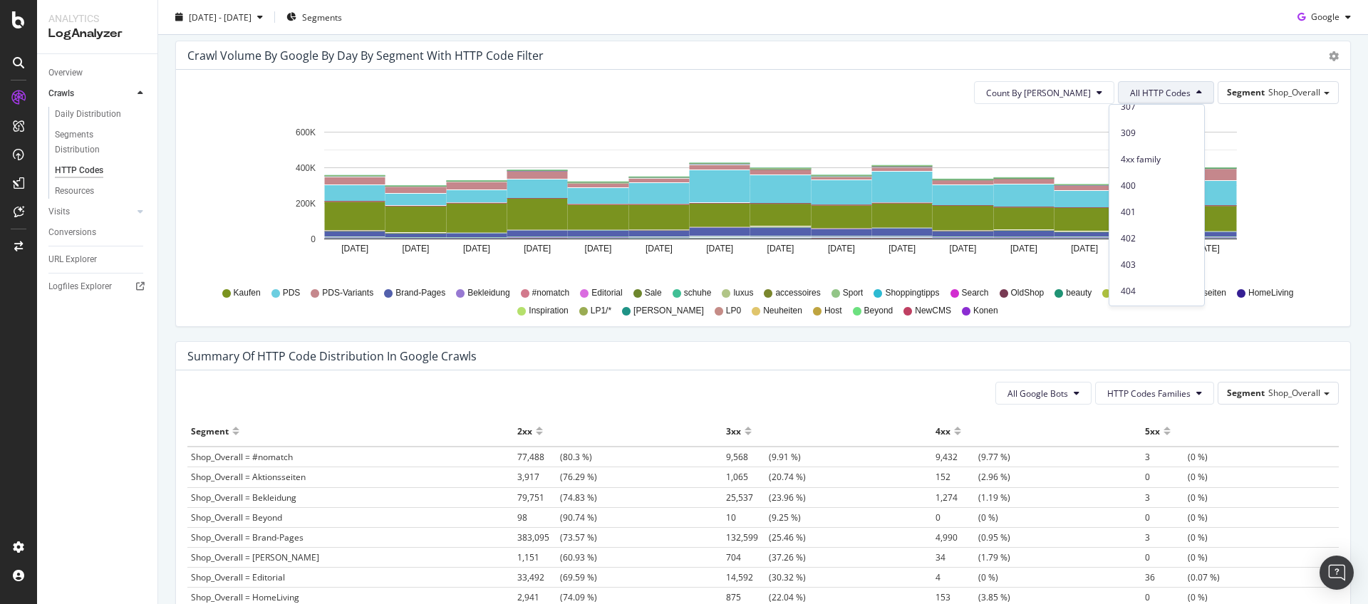
scroll to position [311, 0]
click at [1140, 231] on span "404" at bounding box center [1156, 231] width 72 height 13
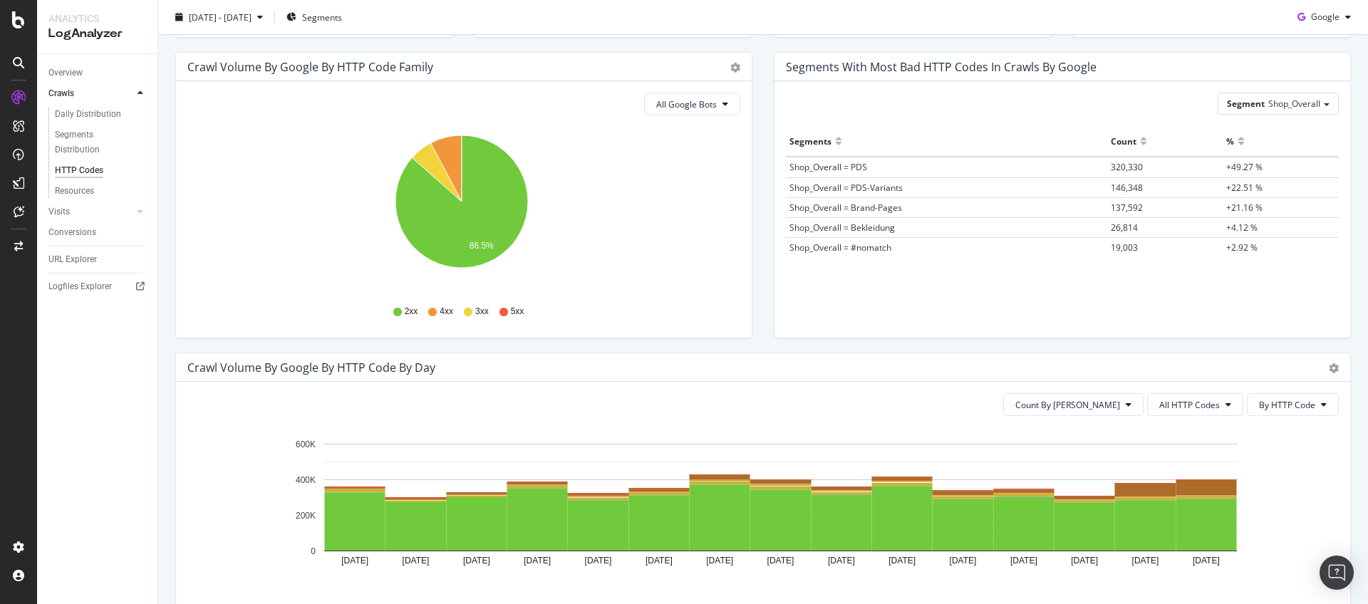
scroll to position [0, 0]
